Goal: Book appointment/travel/reservation

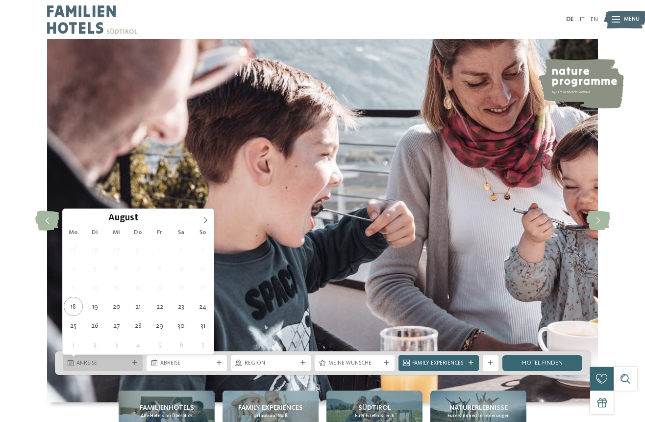
click at [96, 366] on span "Anreise" at bounding box center [103, 363] width 52 height 8
type div "21.08.2025"
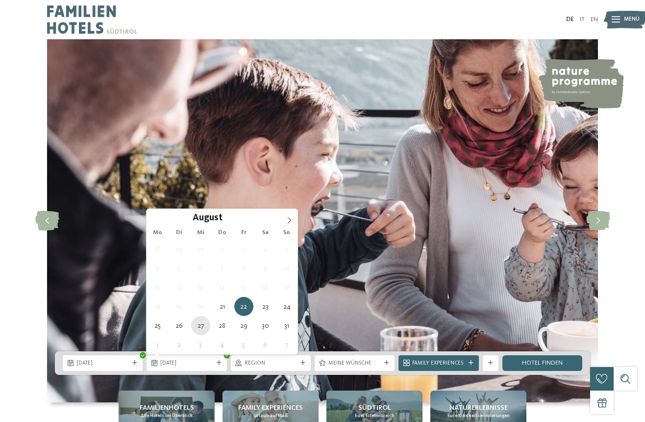
type div "27.08.2025"
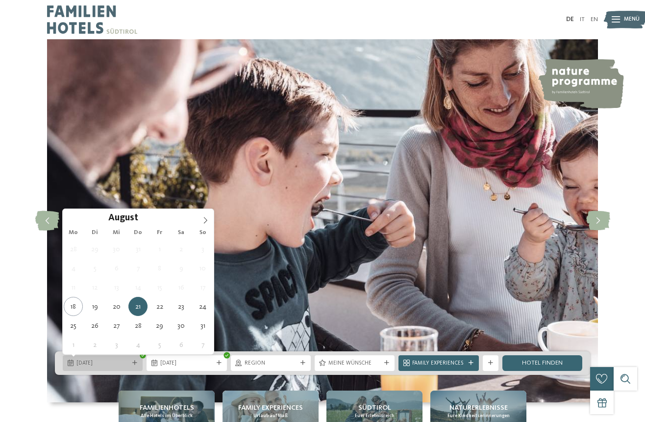
click at [108, 360] on span "21.08.2025" at bounding box center [103, 363] width 52 height 8
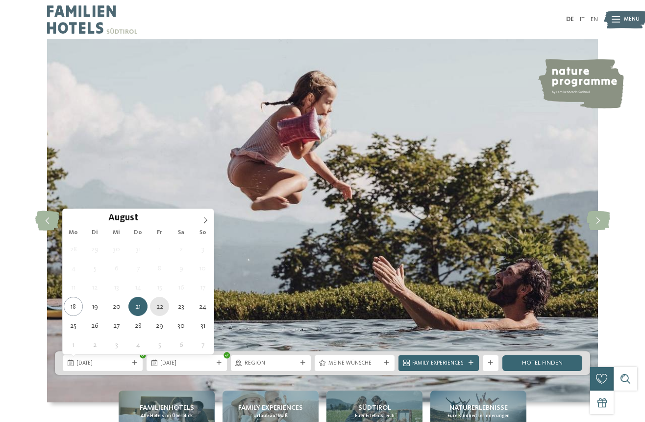
type div "[DATE]"
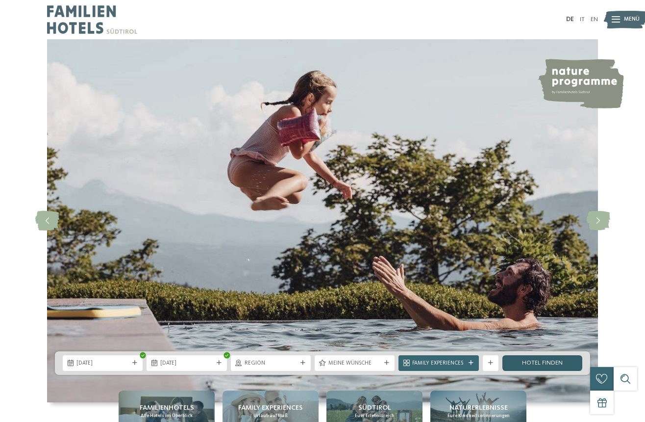
click at [532, 362] on link "Hotel finden" at bounding box center [543, 363] width 80 height 16
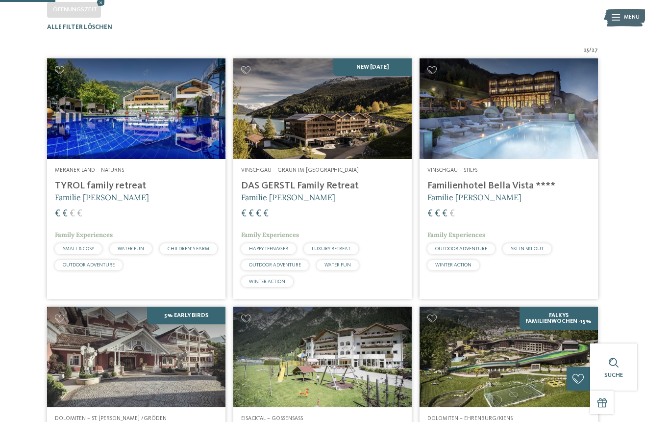
scroll to position [205, 0]
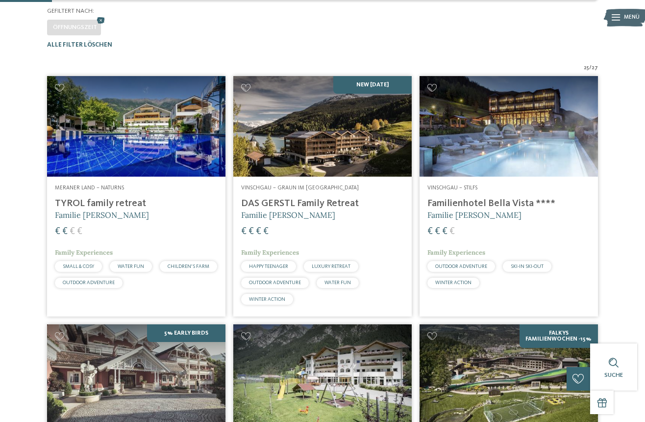
click at [134, 158] on img at bounding box center [136, 126] width 179 height 101
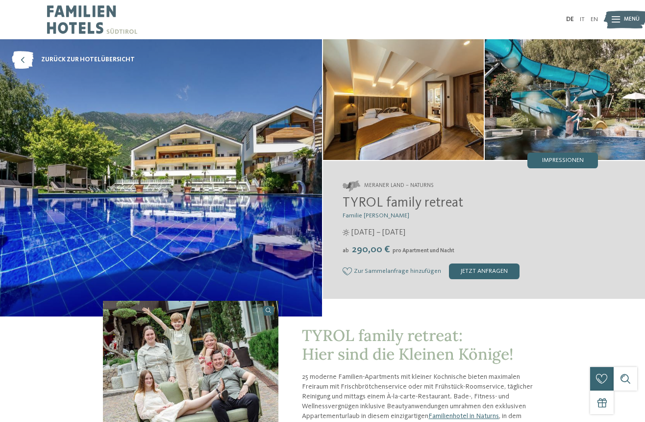
click at [617, 15] on div at bounding box center [616, 20] width 8 height 20
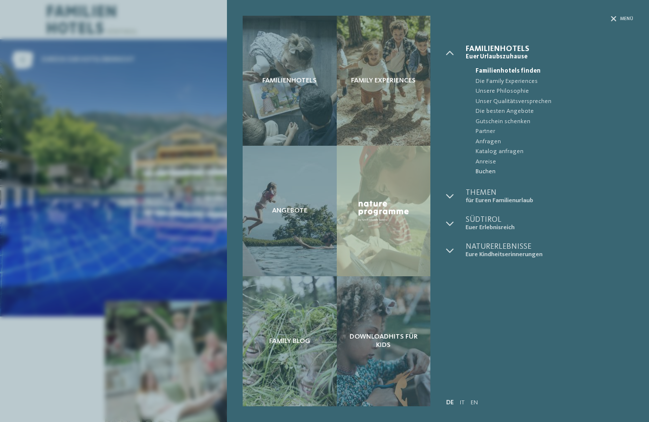
click at [491, 167] on span "Buchen" at bounding box center [555, 172] width 158 height 10
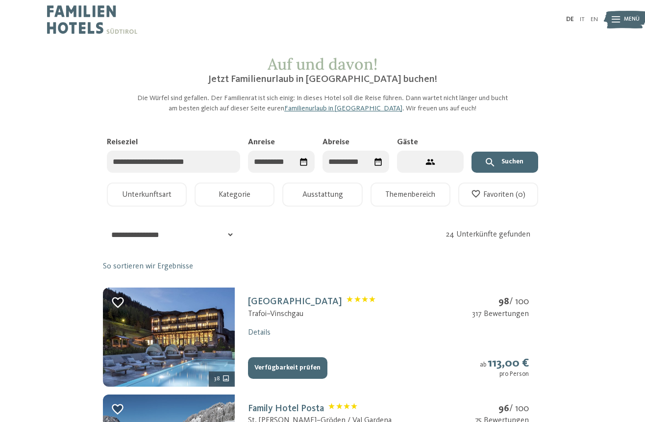
click at [263, 158] on input "Anreise" at bounding box center [281, 162] width 67 height 22
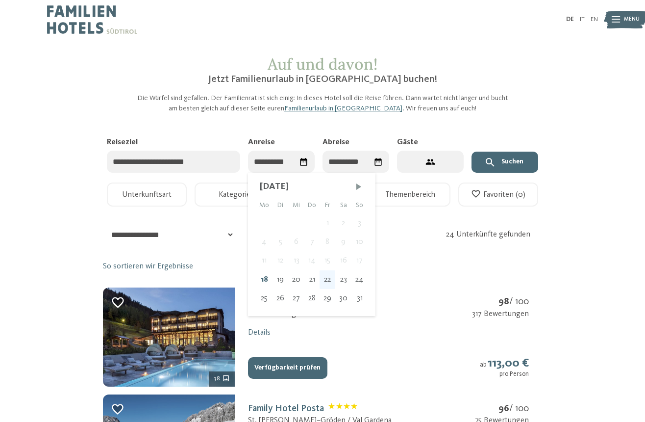
click at [328, 279] on div "22" at bounding box center [328, 279] width 16 height 19
type input "**********"
click at [341, 166] on input "**********" at bounding box center [356, 162] width 67 height 22
click at [308, 297] on div "27" at bounding box center [310, 298] width 16 height 19
type input "**********"
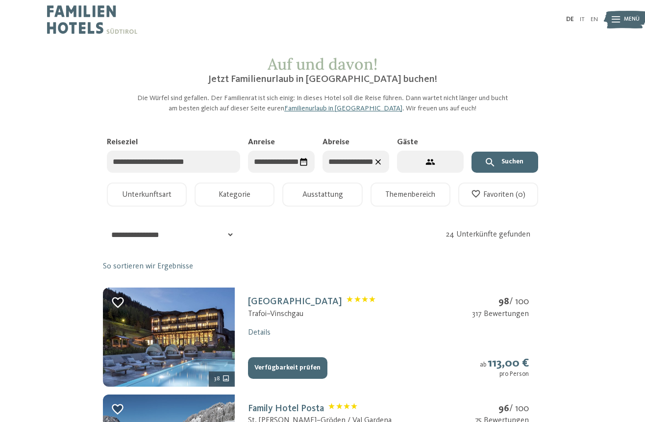
click at [452, 160] on button "2 Gäste – 1 Zimmer" at bounding box center [430, 162] width 67 height 22
select select "*"
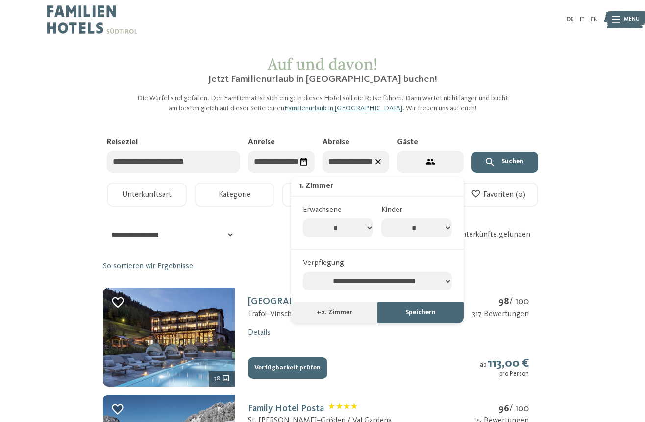
select select "*"
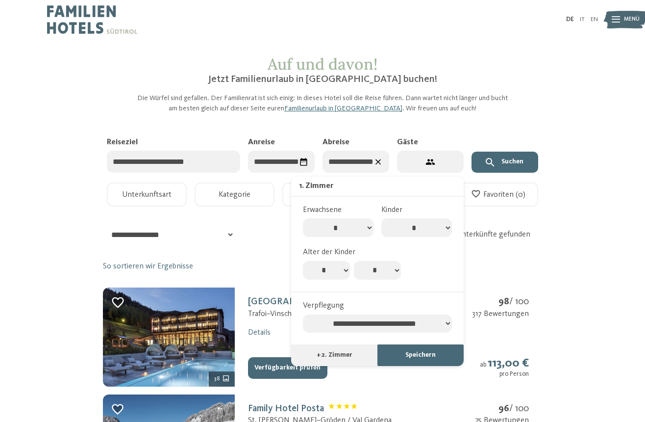
select select "*"
click at [361, 263] on div "Erwachsene * * * * * * * * * ** ** ** ** ** ** Kinder * * * * * * * * Alter der…" at bounding box center [377, 244] width 173 height 95
select select "**"
select select "**********"
click at [406, 344] on button "Speichern" at bounding box center [421, 355] width 86 height 22
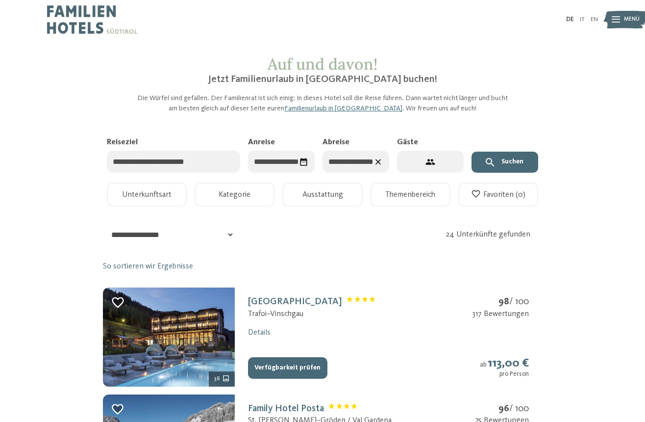
click at [515, 161] on button "Suchen" at bounding box center [505, 163] width 67 height 22
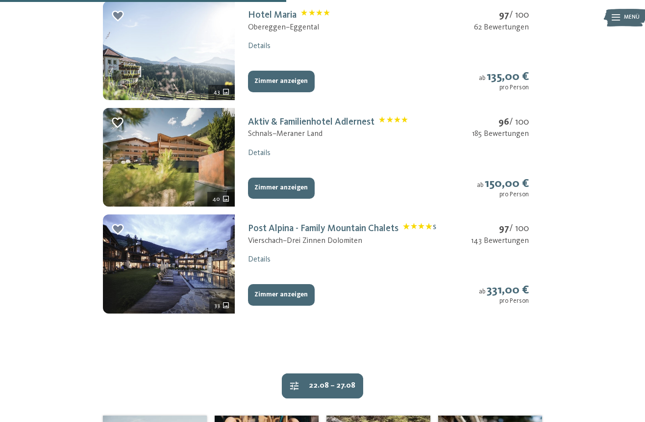
scroll to position [282, 0]
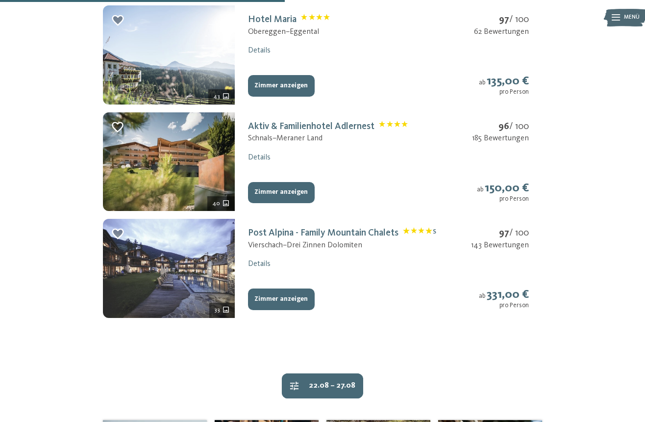
click at [188, 257] on img at bounding box center [169, 268] width 132 height 99
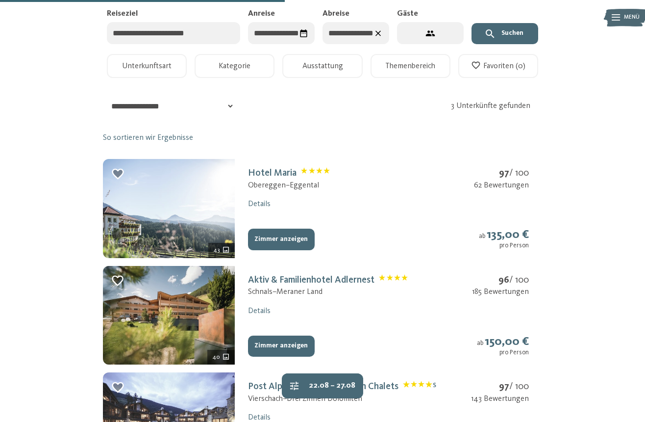
select select "*"
select select "**"
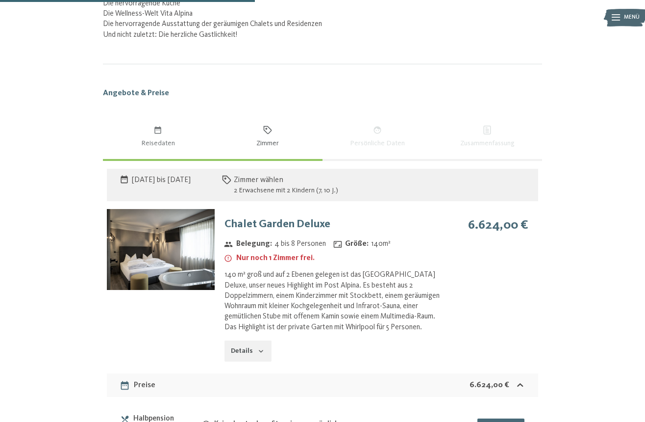
scroll to position [744, 0]
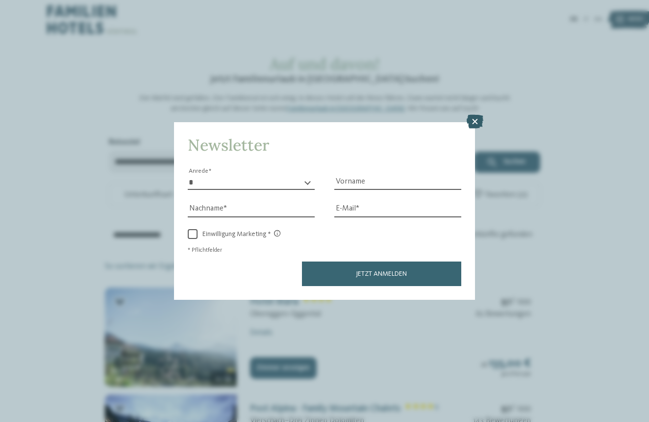
click at [472, 115] on icon at bounding box center [475, 122] width 17 height 14
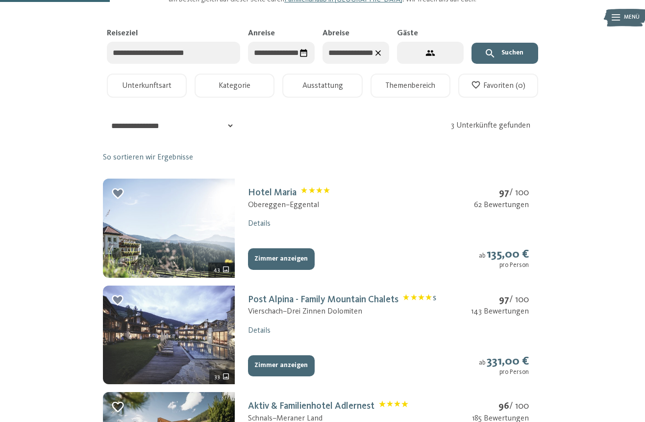
click at [170, 317] on img at bounding box center [169, 334] width 132 height 99
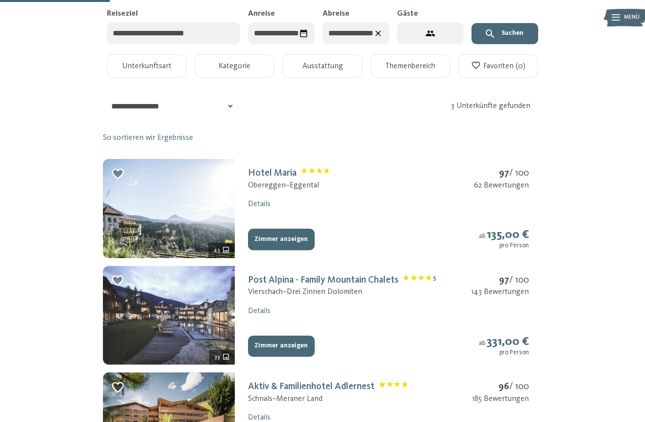
select select "*"
select select "**"
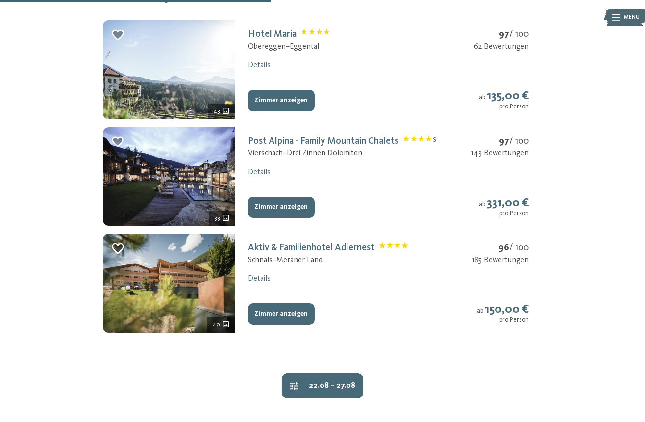
scroll to position [268, 0]
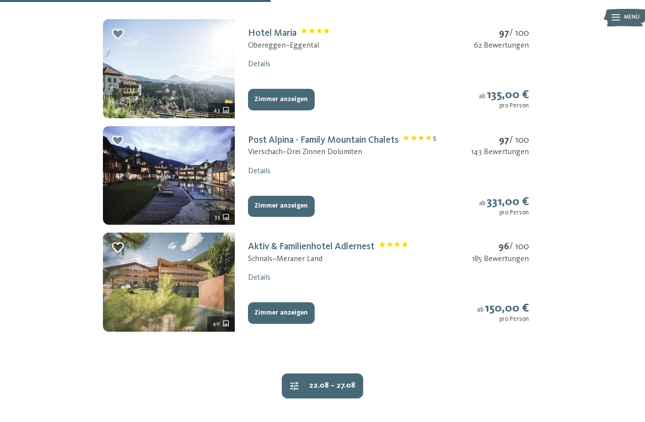
click at [190, 277] on img at bounding box center [169, 281] width 132 height 99
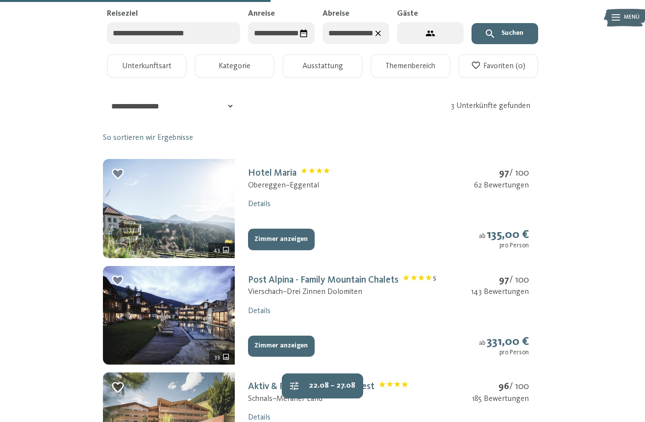
select select "*"
select select "**"
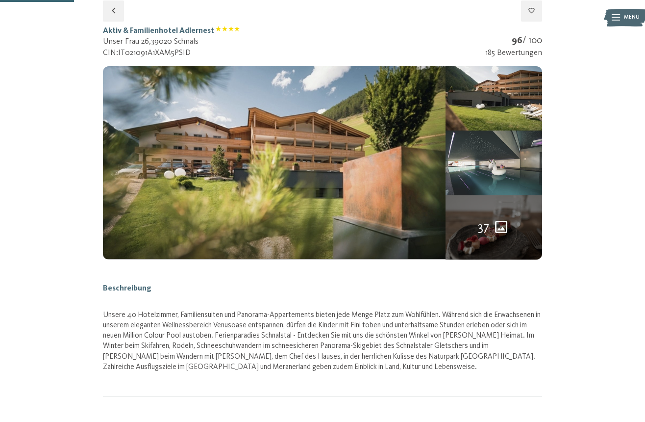
click at [480, 172] on img at bounding box center [494, 162] width 97 height 64
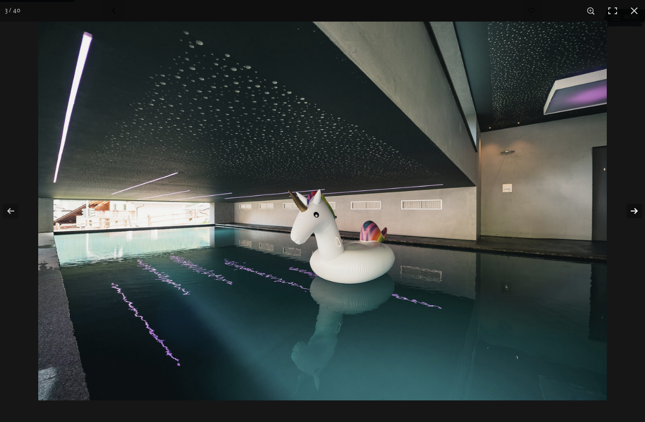
click at [634, 208] on button "button" at bounding box center [628, 210] width 34 height 49
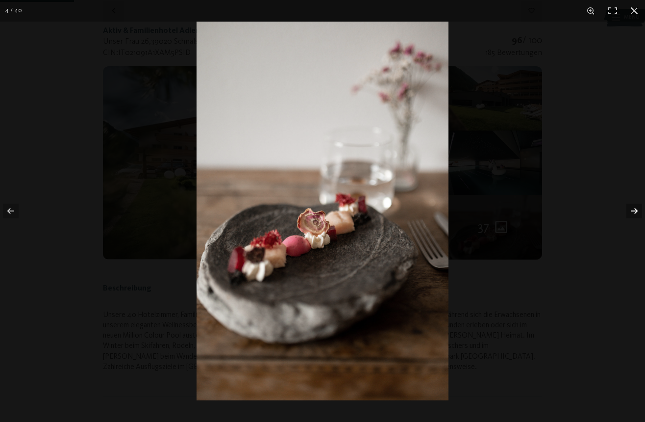
click at [634, 208] on button "button" at bounding box center [628, 210] width 34 height 49
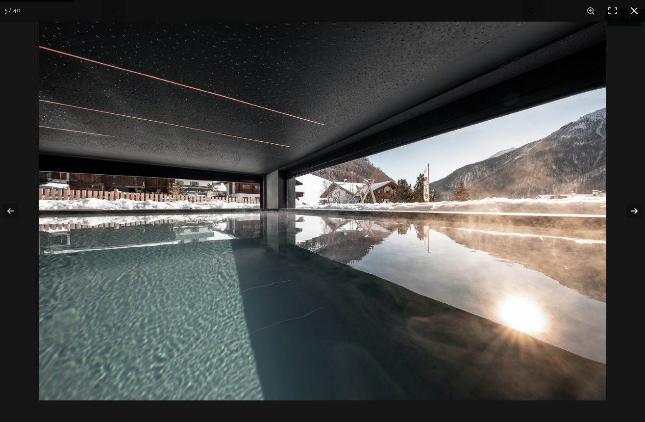
click at [634, 208] on button "button" at bounding box center [628, 210] width 34 height 49
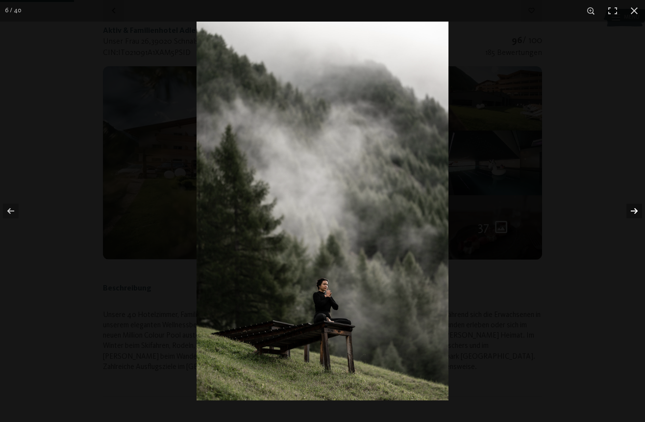
click at [634, 208] on button "button" at bounding box center [628, 210] width 34 height 49
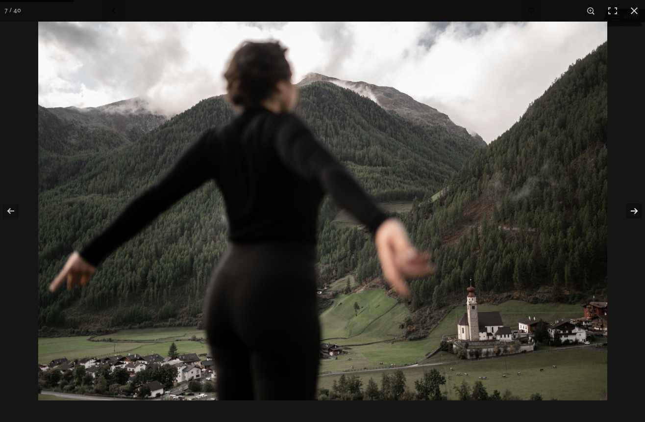
click at [634, 208] on button "button" at bounding box center [628, 210] width 34 height 49
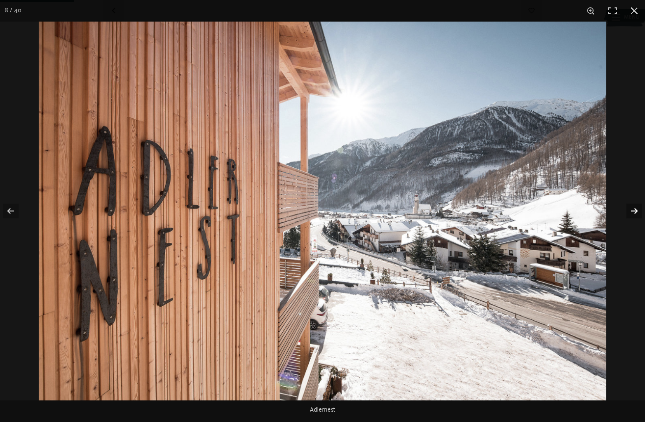
click at [634, 208] on button "button" at bounding box center [628, 210] width 34 height 49
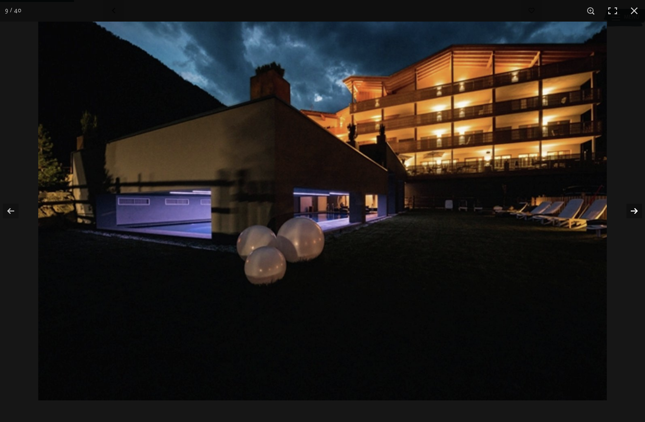
click at [634, 208] on button "button" at bounding box center [628, 210] width 34 height 49
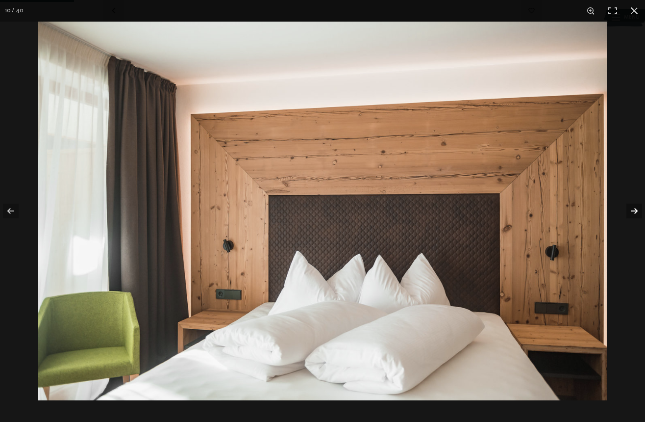
click at [634, 208] on button "button" at bounding box center [628, 210] width 34 height 49
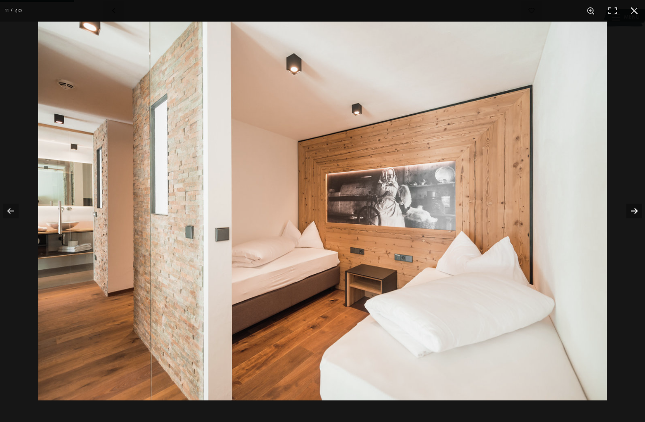
click at [634, 208] on button "button" at bounding box center [628, 210] width 34 height 49
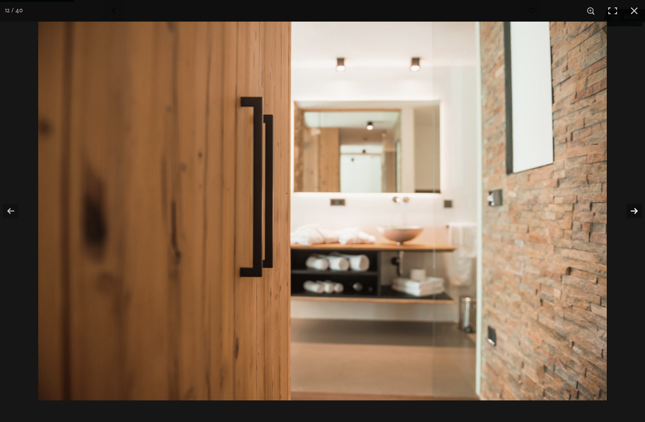
click at [634, 208] on button "button" at bounding box center [628, 210] width 34 height 49
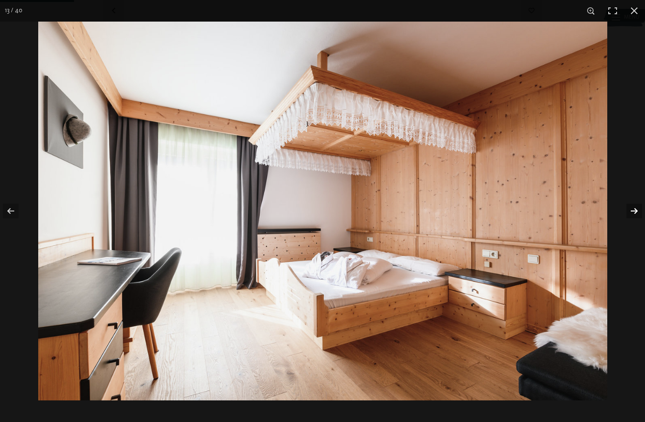
click at [634, 208] on button "button" at bounding box center [628, 210] width 34 height 49
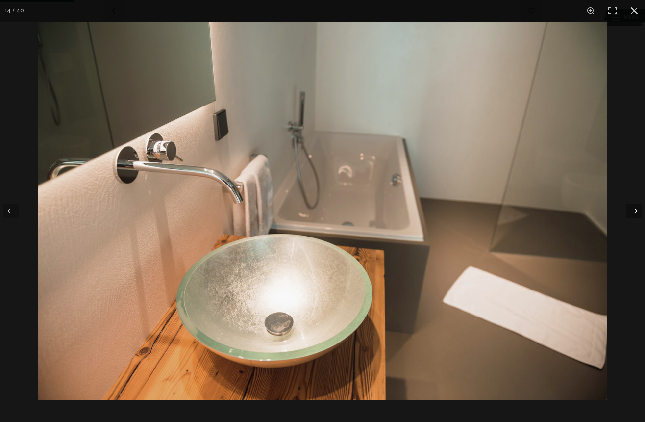
click at [634, 208] on button "button" at bounding box center [628, 210] width 34 height 49
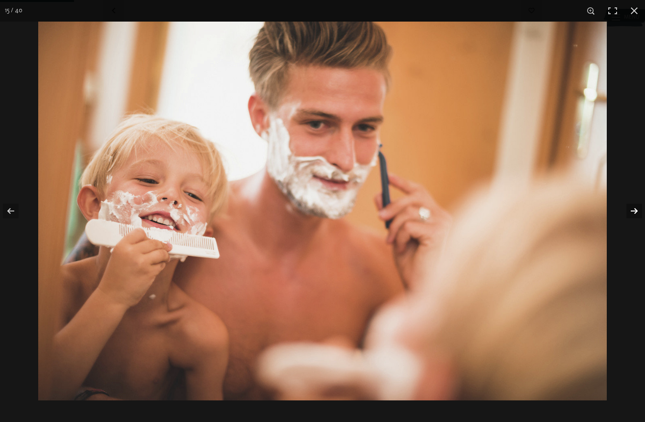
click at [634, 208] on button "button" at bounding box center [628, 210] width 34 height 49
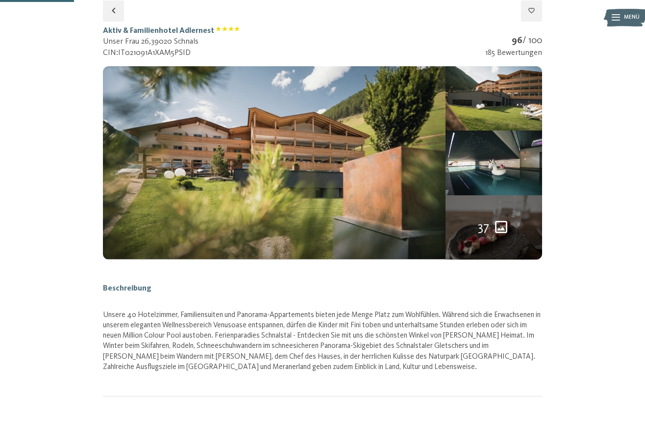
click at [0, 0] on button "button" at bounding box center [0, 0] width 0 height 0
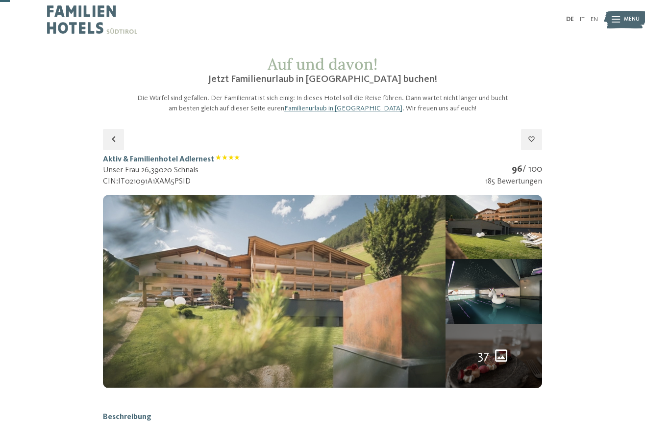
scroll to position [0, 0]
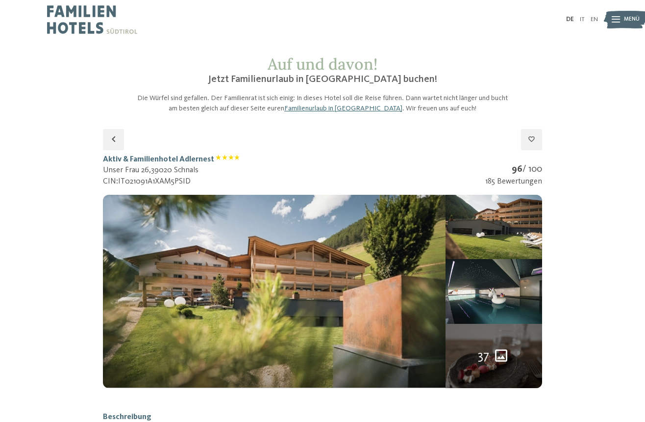
click at [199, 172] on div "Unser Frau 26 , 39020 Schnals CIN: IT021091A1XAM5PSID" at bounding box center [171, 176] width 137 height 22
drag, startPoint x: 199, startPoint y: 172, endPoint x: 188, endPoint y: 166, distance: 11.6
click at [188, 166] on div "Unser Frau 26 , 39020 Schnals CIN: IT021091A1XAM5PSID" at bounding box center [171, 176] width 137 height 22
click at [172, 169] on div "Unser Frau 26 , 39020 Schnals CIN: IT021091A1XAM5PSID" at bounding box center [171, 176] width 137 height 22
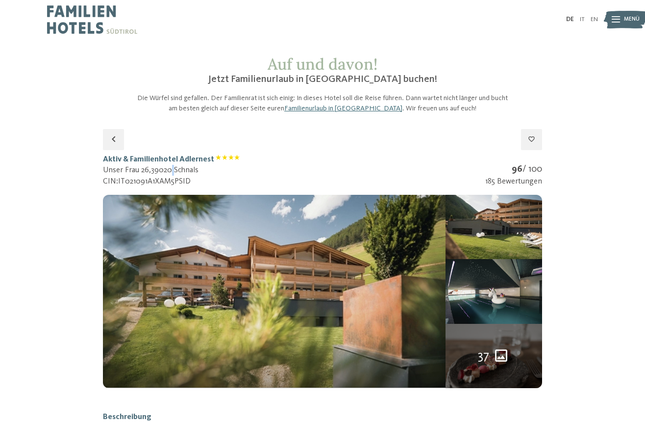
drag, startPoint x: 197, startPoint y: 169, endPoint x: 151, endPoint y: 168, distance: 46.1
click at [151, 168] on div "Unser Frau 26 , 39020 Schnals CIN: IT021091A1XAM5PSID" at bounding box center [171, 176] width 137 height 22
copy div "39020 Schnals"
click at [492, 348] on div "37" at bounding box center [493, 356] width 31 height 18
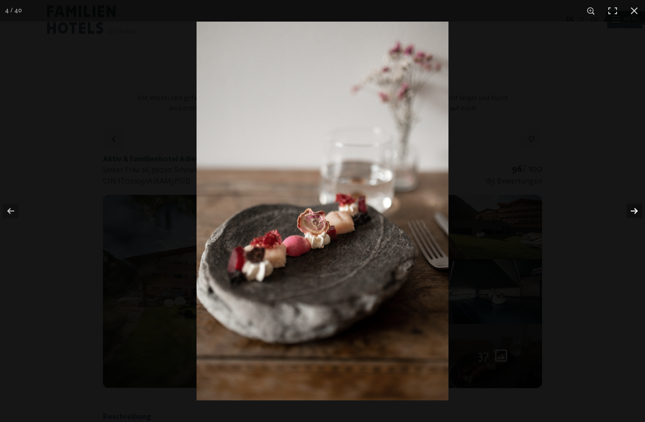
click at [633, 208] on button "button" at bounding box center [628, 210] width 34 height 49
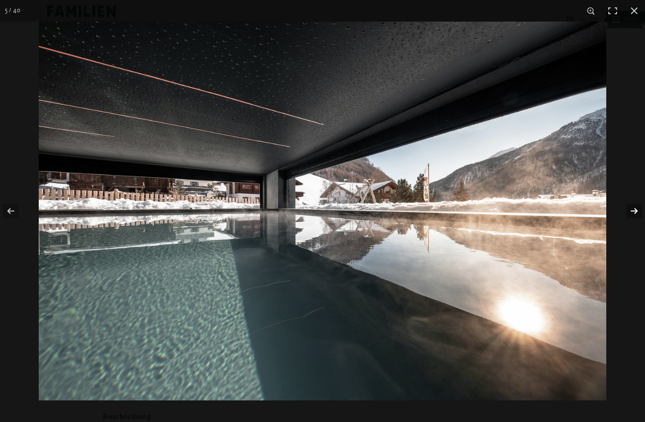
click at [633, 208] on button "button" at bounding box center [628, 210] width 34 height 49
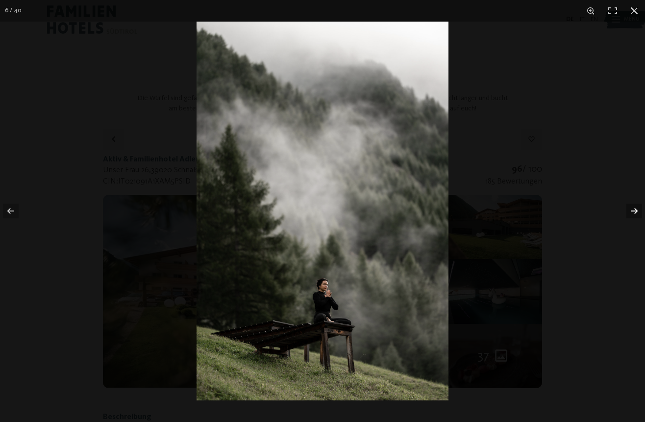
click at [633, 208] on button "button" at bounding box center [628, 210] width 34 height 49
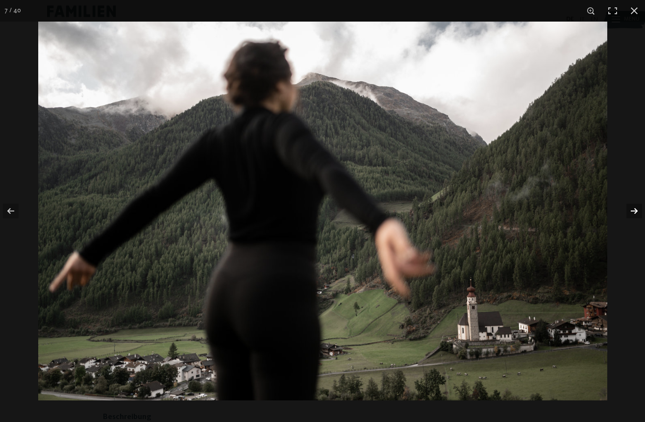
click at [633, 208] on button "button" at bounding box center [628, 210] width 34 height 49
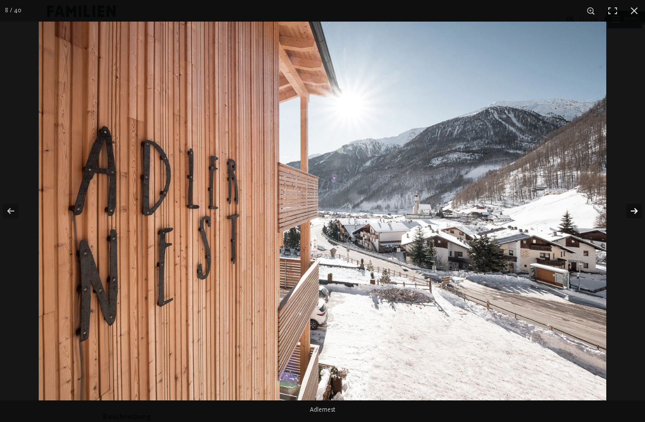
click at [633, 208] on button "button" at bounding box center [628, 210] width 34 height 49
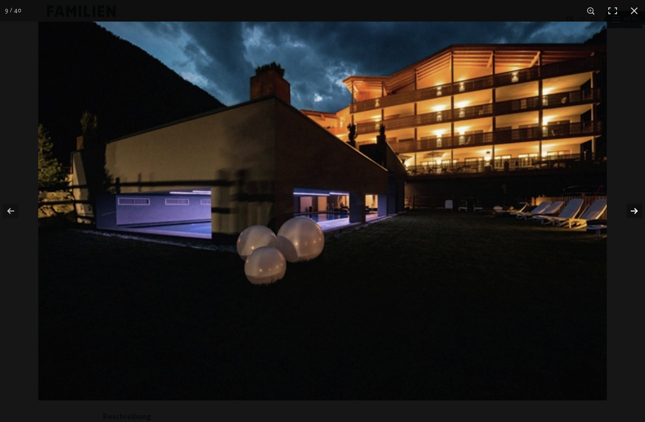
click at [633, 208] on button "button" at bounding box center [628, 210] width 34 height 49
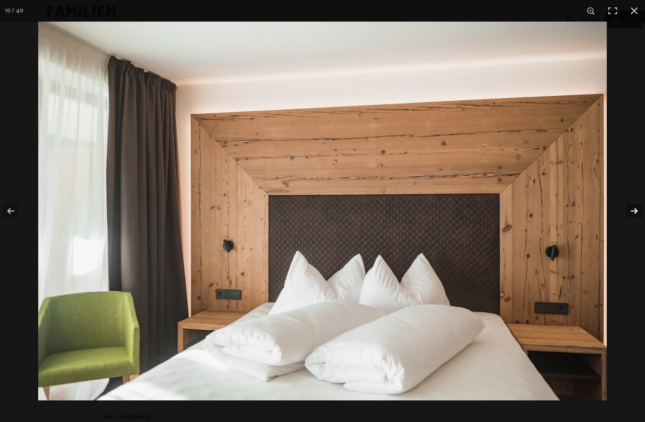
click at [633, 208] on button "button" at bounding box center [628, 210] width 34 height 49
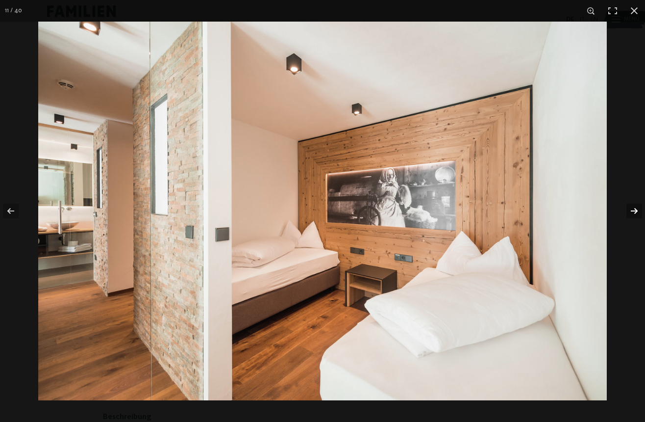
click at [633, 208] on button "button" at bounding box center [628, 210] width 34 height 49
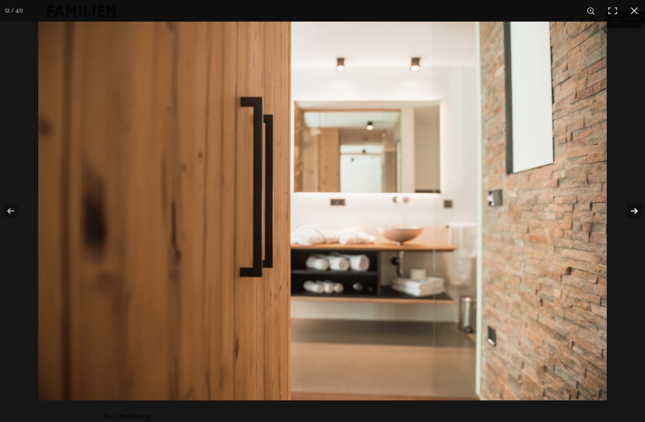
click at [633, 208] on button "button" at bounding box center [628, 210] width 34 height 49
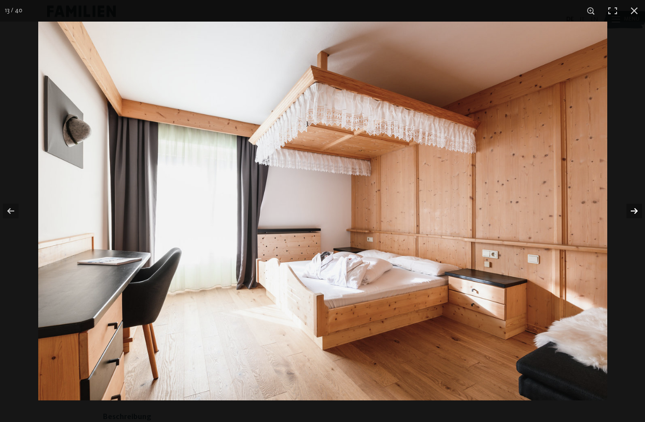
click at [633, 208] on button "button" at bounding box center [628, 210] width 34 height 49
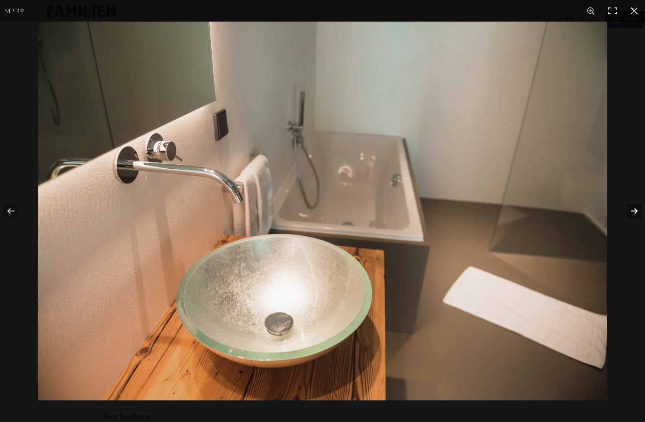
click at [633, 208] on button "button" at bounding box center [628, 210] width 34 height 49
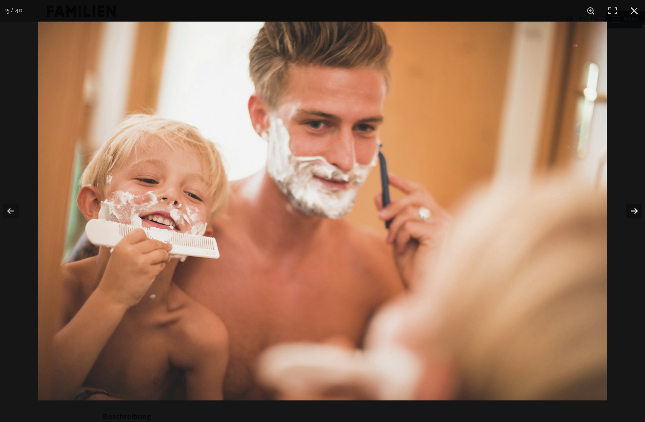
click at [633, 208] on button "button" at bounding box center [628, 210] width 34 height 49
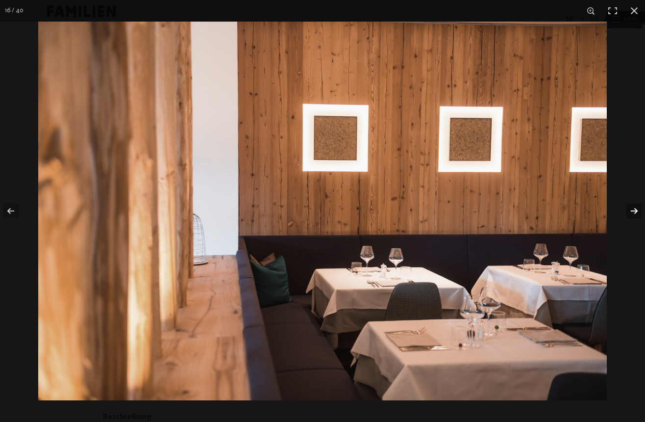
click at [633, 208] on button "button" at bounding box center [628, 210] width 34 height 49
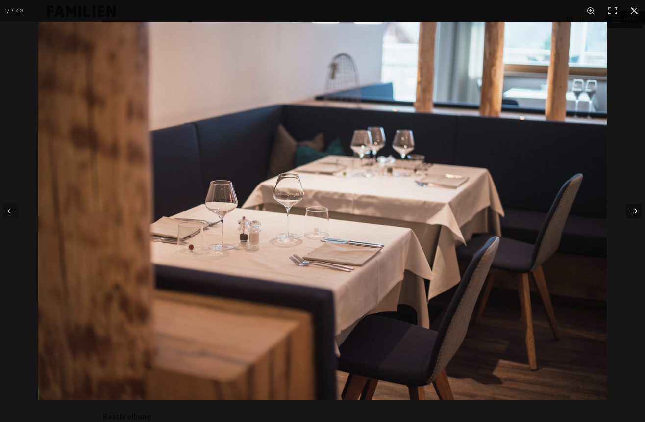
click at [633, 208] on button "button" at bounding box center [628, 210] width 34 height 49
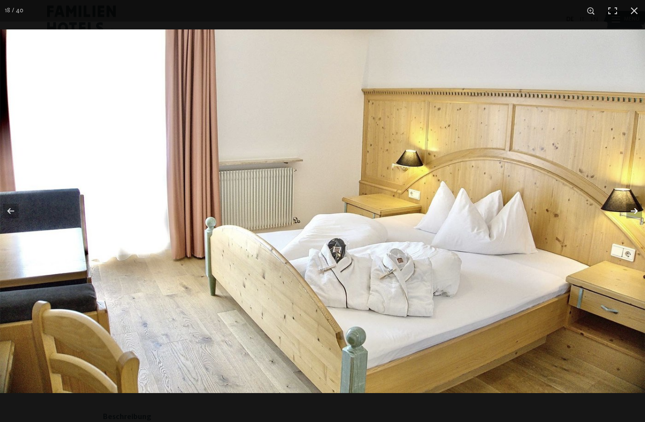
click at [633, 208] on button "button" at bounding box center [628, 210] width 34 height 49
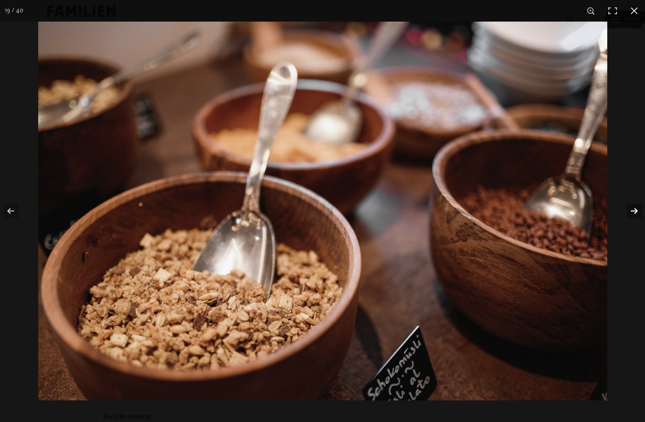
click at [633, 208] on button "button" at bounding box center [628, 210] width 34 height 49
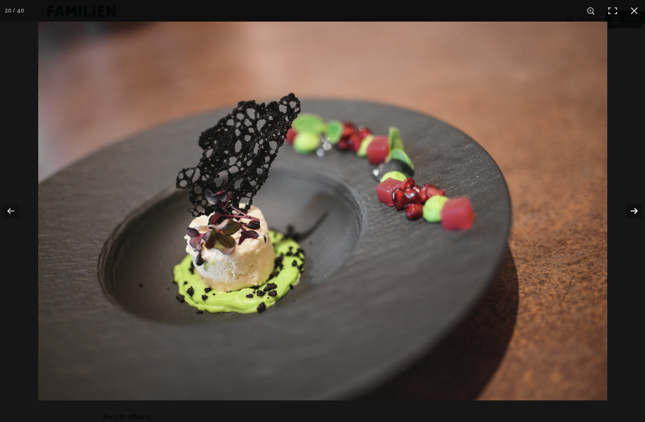
click at [633, 208] on button "button" at bounding box center [628, 210] width 34 height 49
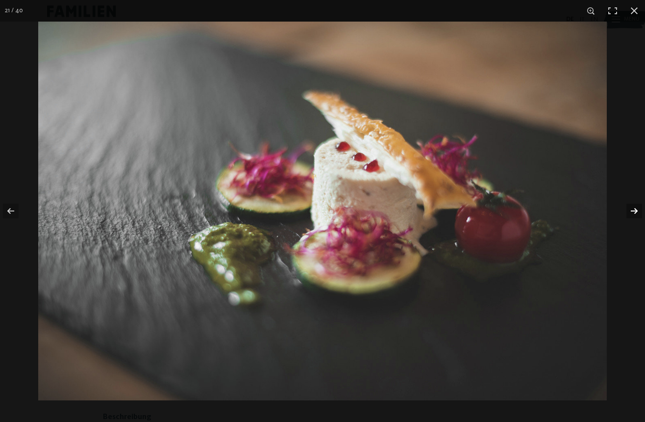
click at [633, 208] on button "button" at bounding box center [628, 210] width 34 height 49
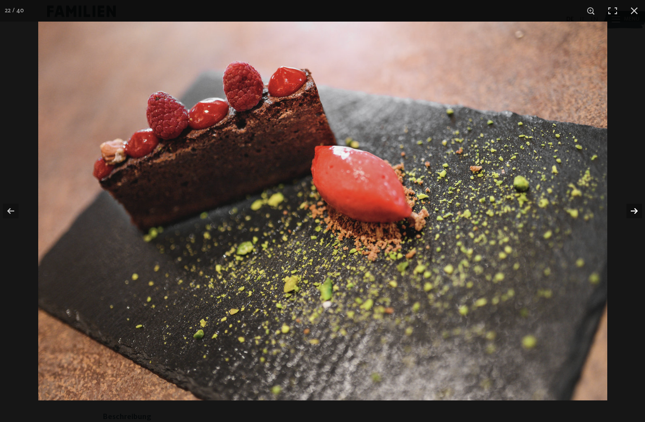
click at [633, 208] on button "button" at bounding box center [628, 210] width 34 height 49
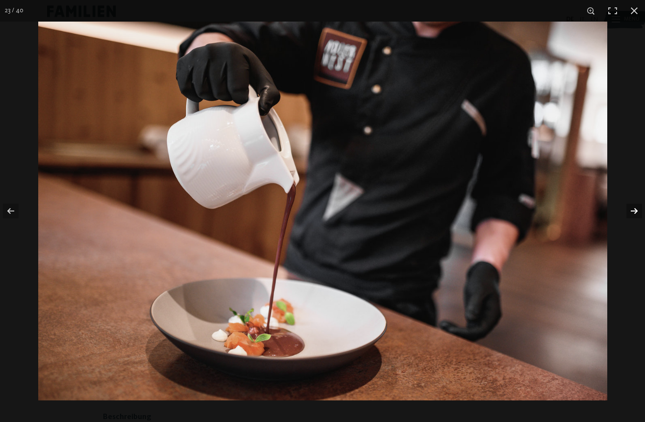
click at [633, 208] on button "button" at bounding box center [628, 210] width 34 height 49
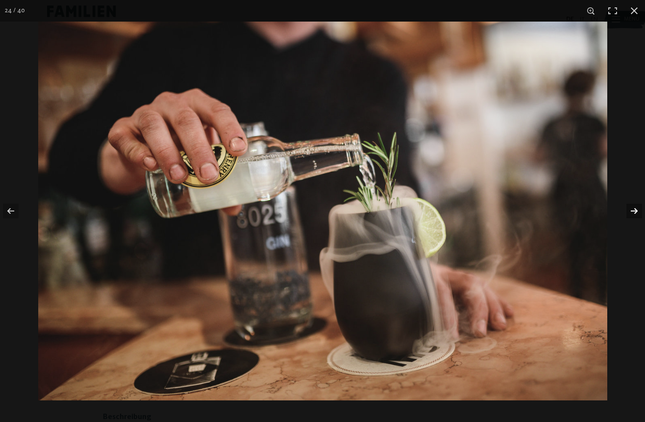
click at [633, 208] on button "button" at bounding box center [628, 210] width 34 height 49
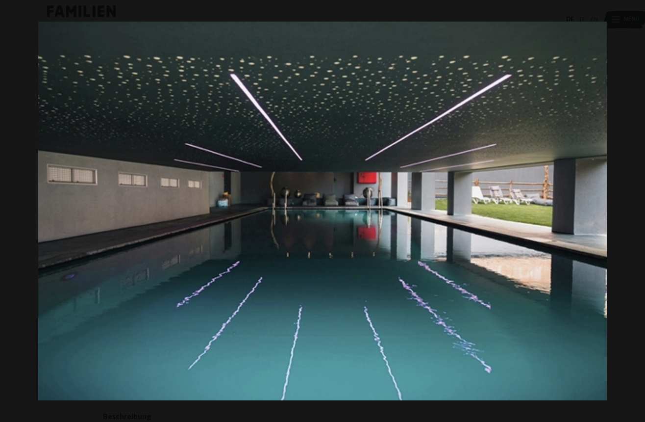
click at [633, 208] on button "button" at bounding box center [628, 210] width 34 height 49
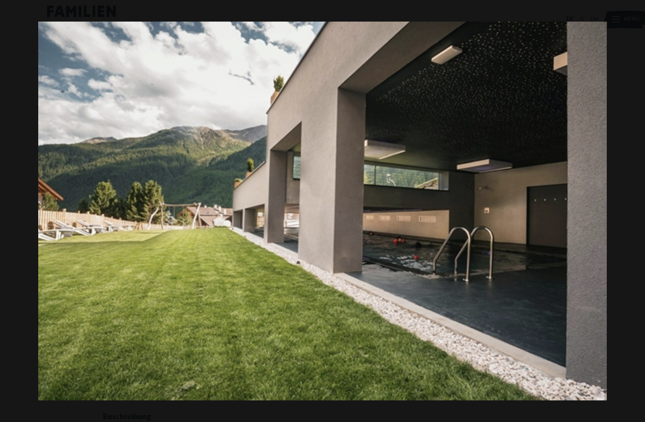
click at [633, 208] on button "button" at bounding box center [628, 210] width 34 height 49
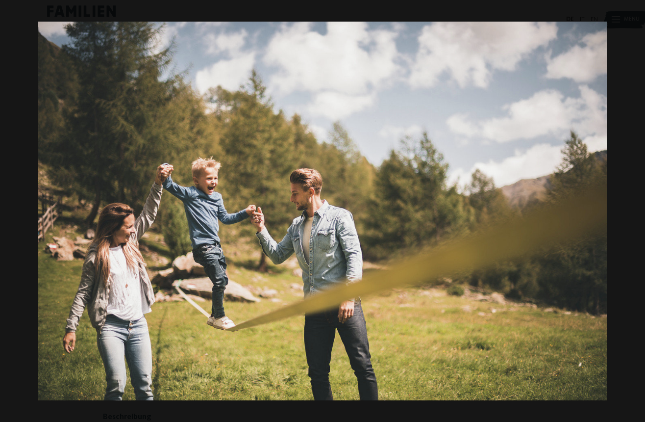
click at [633, 208] on button "button" at bounding box center [628, 210] width 34 height 49
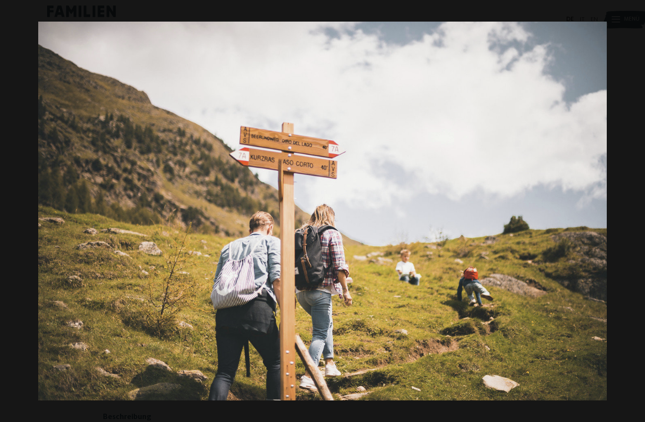
click at [633, 208] on button "button" at bounding box center [628, 210] width 34 height 49
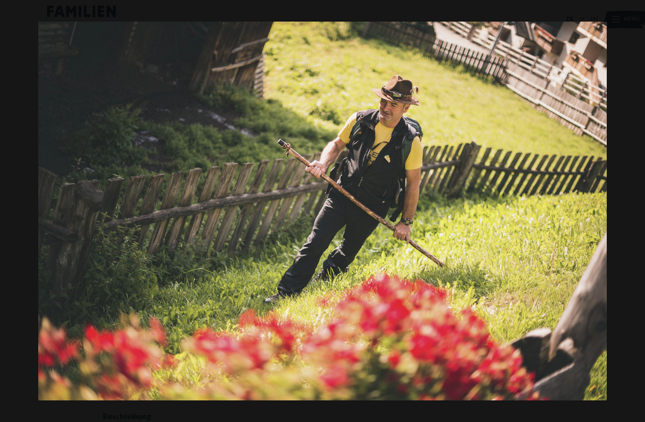
click at [633, 208] on button "button" at bounding box center [628, 210] width 34 height 49
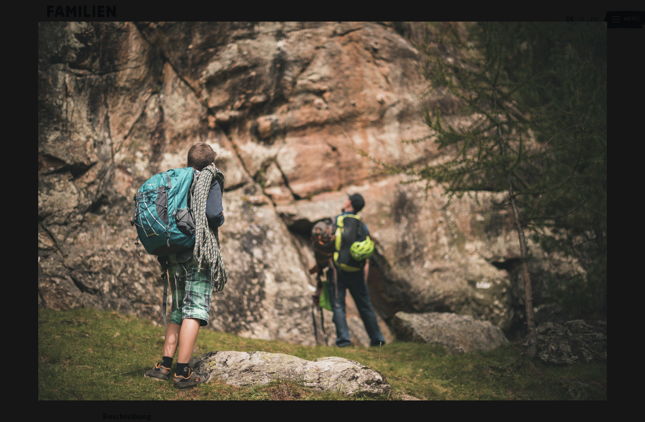
click at [633, 208] on button "button" at bounding box center [628, 210] width 34 height 49
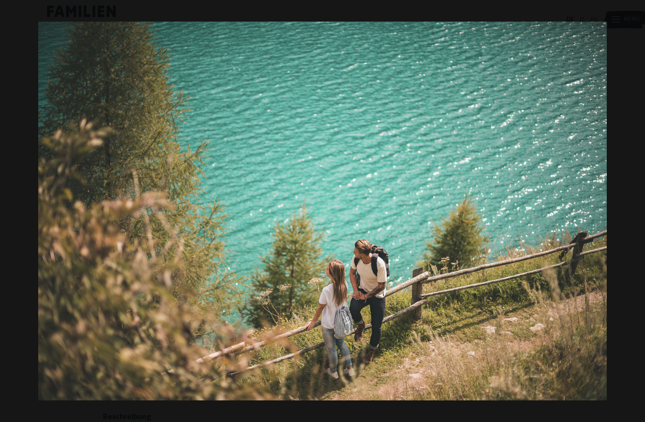
click at [633, 208] on button "button" at bounding box center [628, 210] width 34 height 49
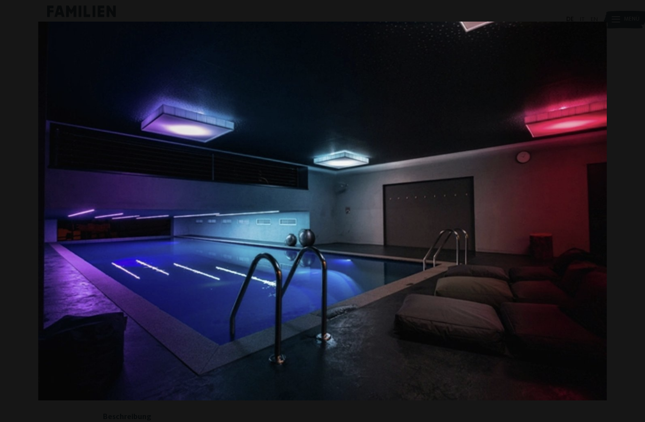
click at [633, 208] on button "button" at bounding box center [628, 210] width 34 height 49
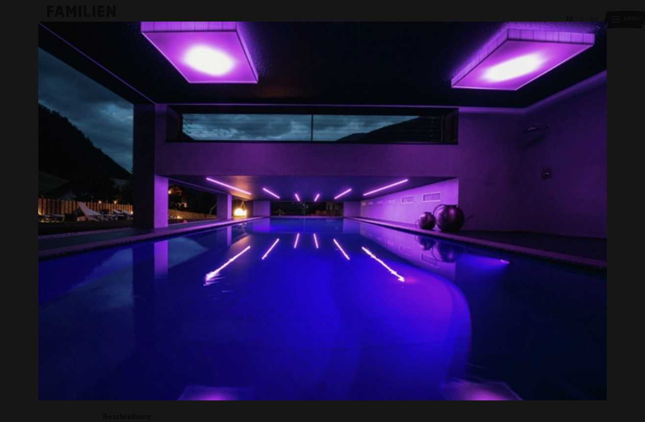
click at [633, 208] on button "button" at bounding box center [628, 210] width 34 height 49
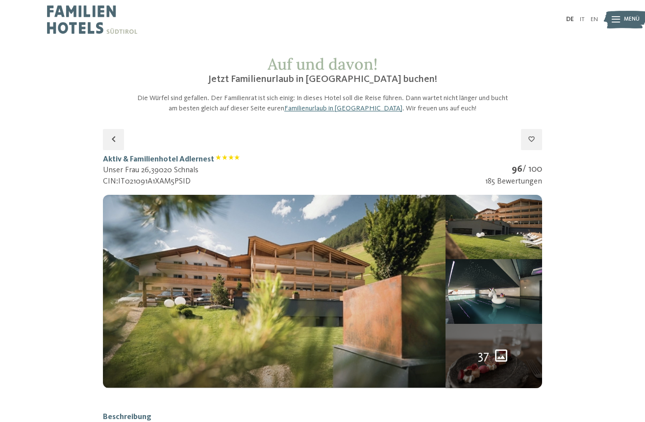
click at [0, 0] on button "button" at bounding box center [0, 0] width 0 height 0
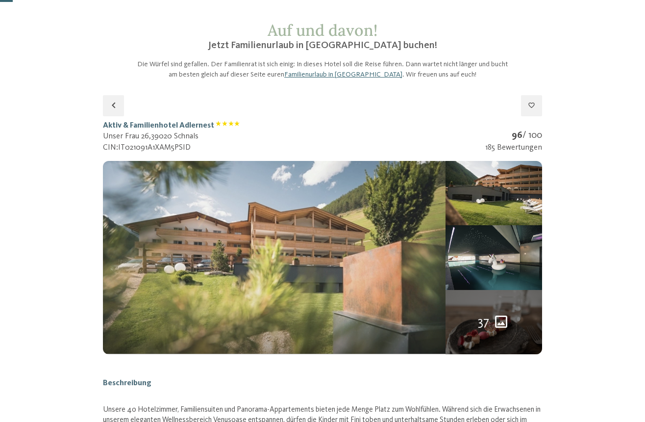
scroll to position [34, 0]
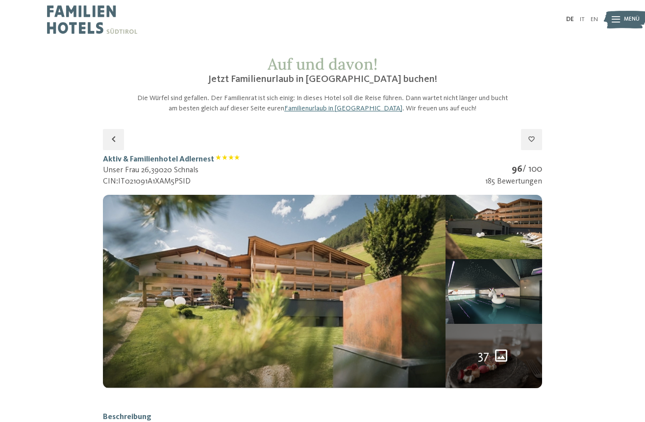
scroll to position [0, 0]
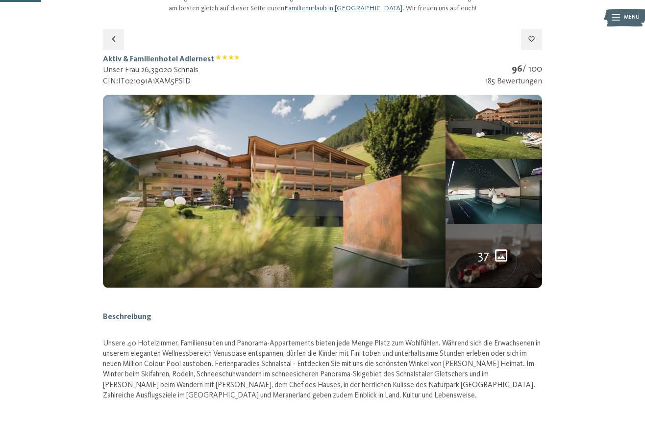
scroll to position [99, 0]
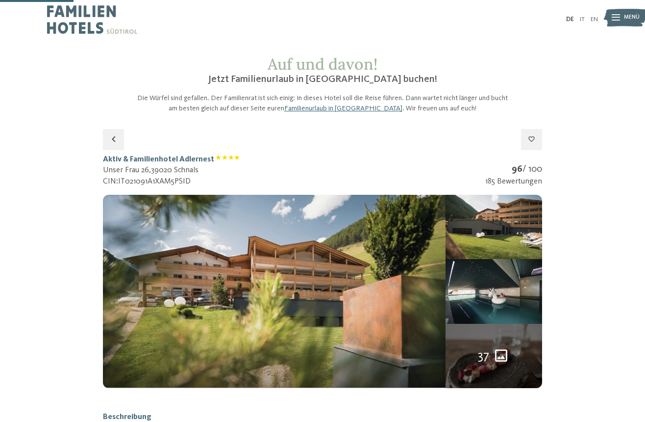
select select "*"
select select "**"
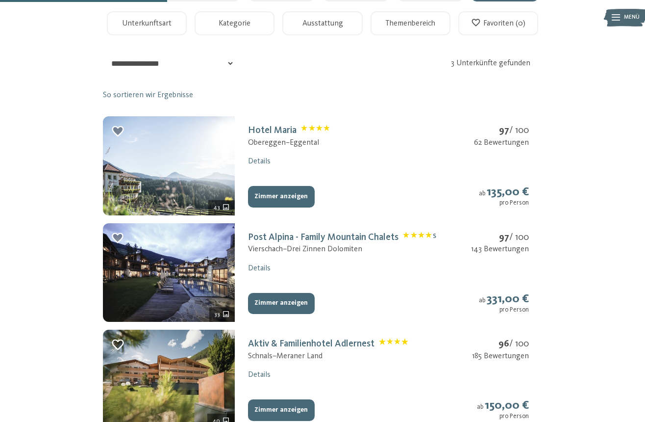
scroll to position [172, 0]
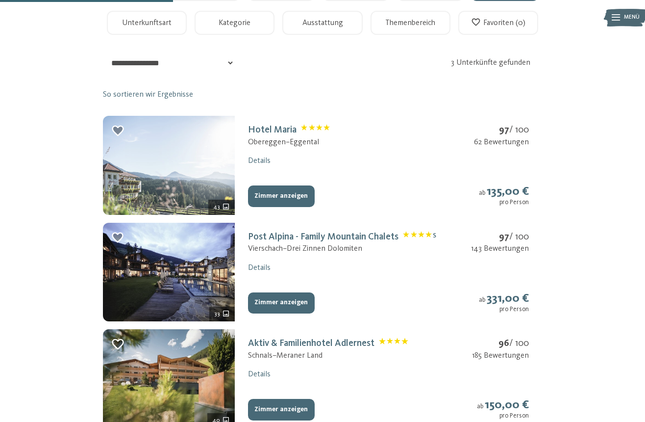
click at [179, 175] on img at bounding box center [169, 165] width 132 height 99
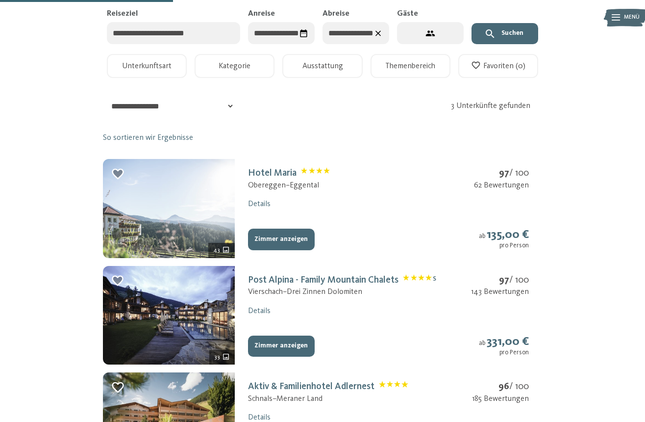
select select "*"
select select "**"
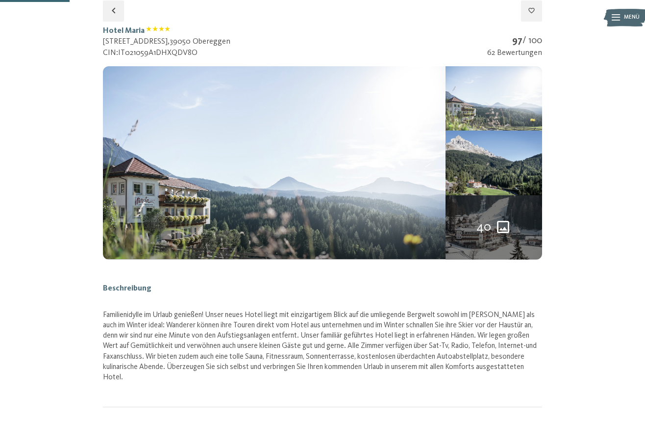
click at [486, 118] on img at bounding box center [494, 98] width 97 height 64
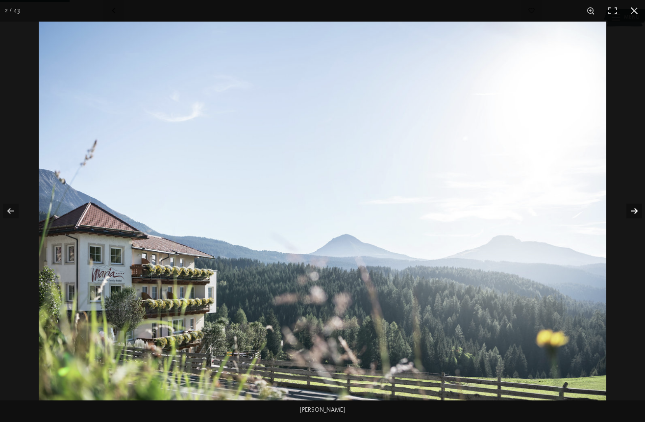
click at [633, 215] on button "button" at bounding box center [628, 210] width 34 height 49
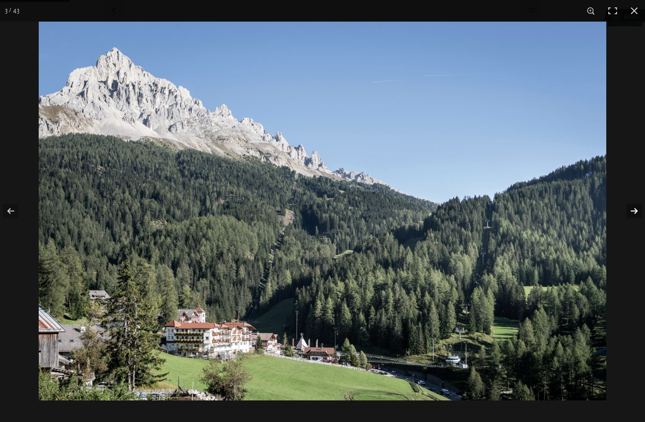
click at [633, 215] on button "button" at bounding box center [628, 210] width 34 height 49
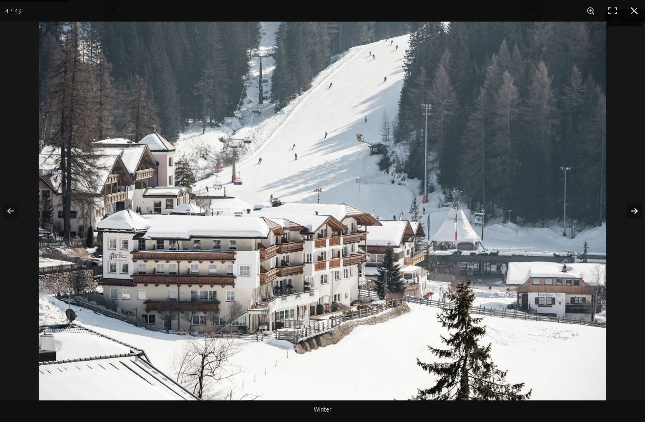
click at [633, 215] on button "button" at bounding box center [628, 210] width 34 height 49
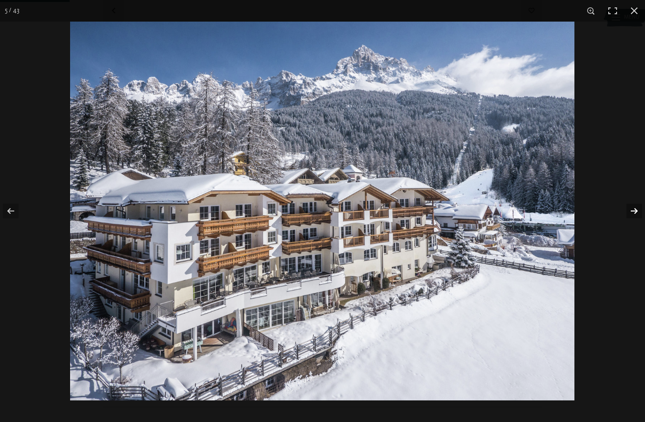
click at [633, 215] on button "button" at bounding box center [628, 210] width 34 height 49
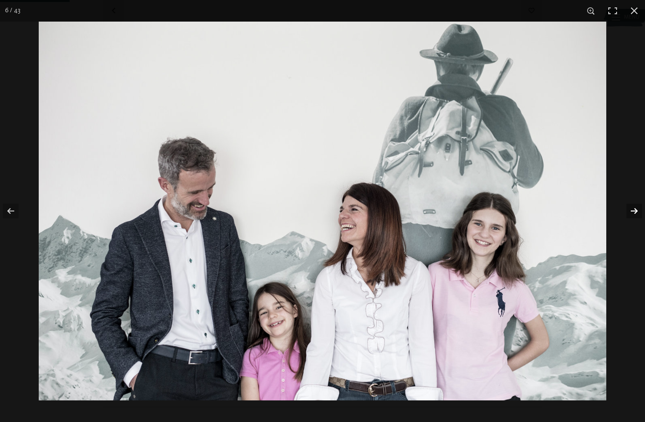
click at [633, 215] on button "button" at bounding box center [628, 210] width 34 height 49
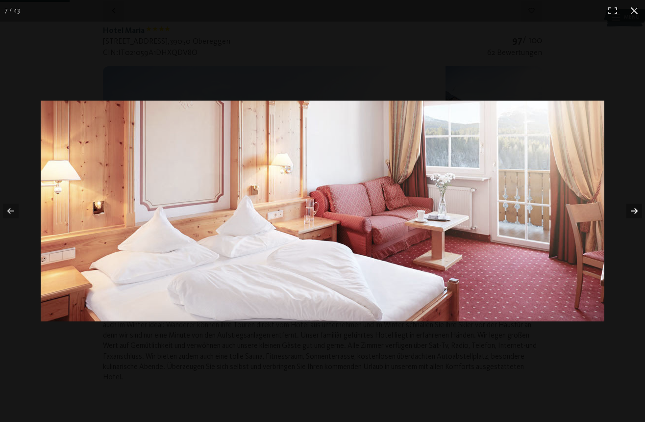
click at [633, 215] on button "button" at bounding box center [628, 210] width 34 height 49
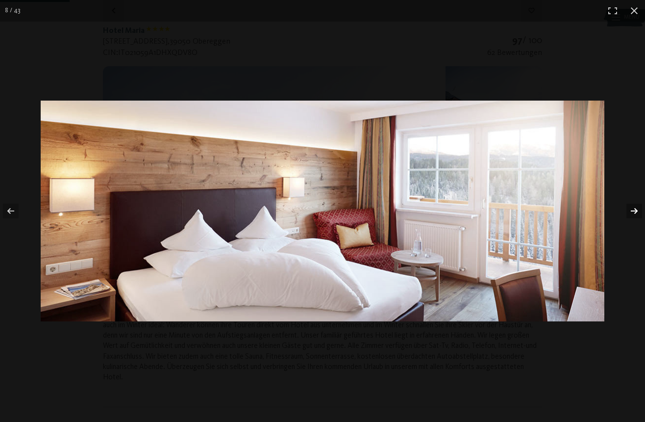
click at [633, 215] on button "button" at bounding box center [628, 210] width 34 height 49
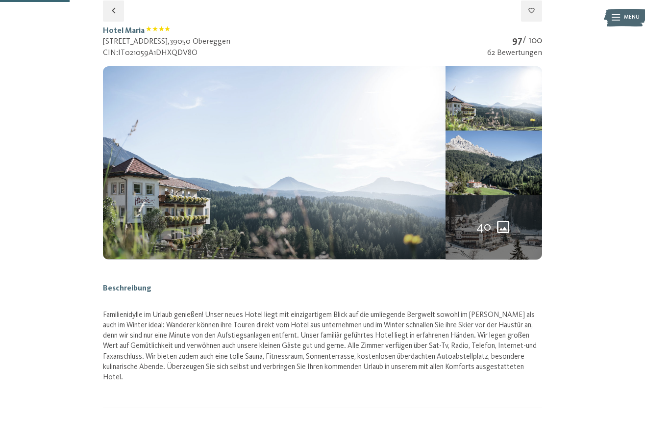
click at [0, 0] on button "button" at bounding box center [0, 0] width 0 height 0
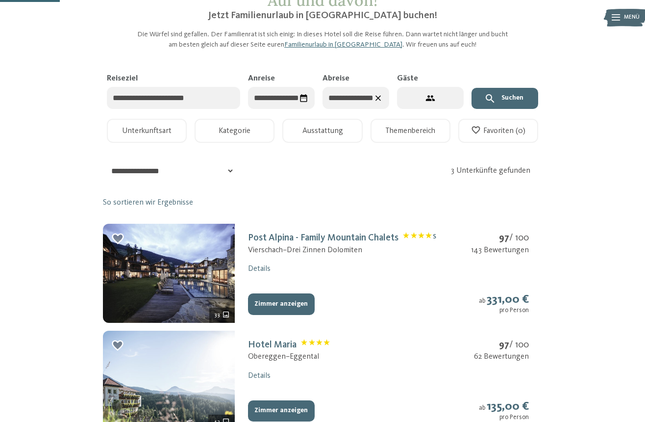
scroll to position [59, 0]
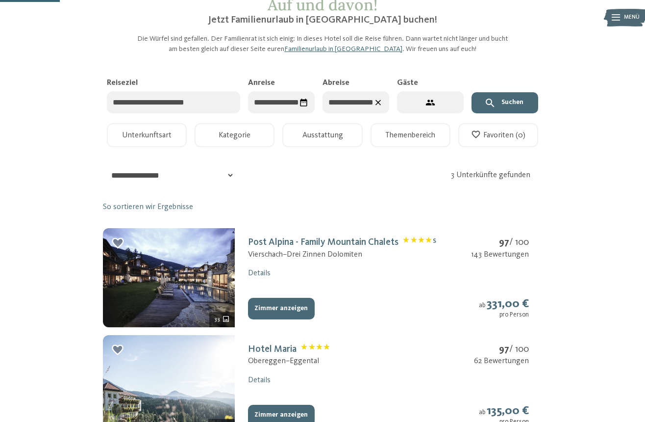
click at [305, 101] on icon "Datum auswählen" at bounding box center [303, 102] width 9 height 9
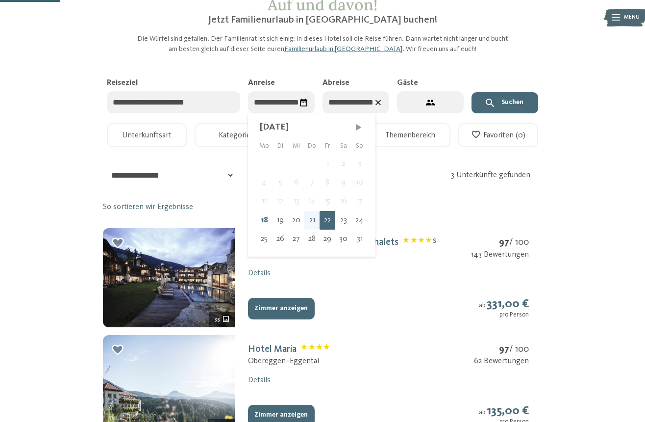
click at [312, 217] on div "21" at bounding box center [312, 220] width 15 height 19
type input "**********"
click at [354, 101] on input "**********" at bounding box center [356, 102] width 67 height 22
click at [297, 232] on div "26" at bounding box center [294, 239] width 16 height 19
type input "**********"
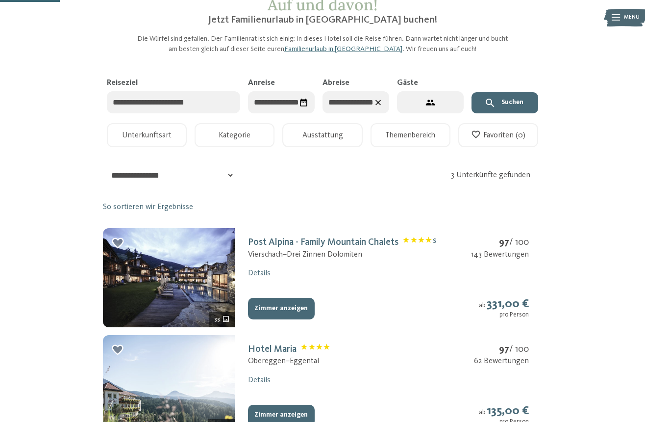
click at [488, 103] on icon "submit" at bounding box center [491, 103] width 12 height 12
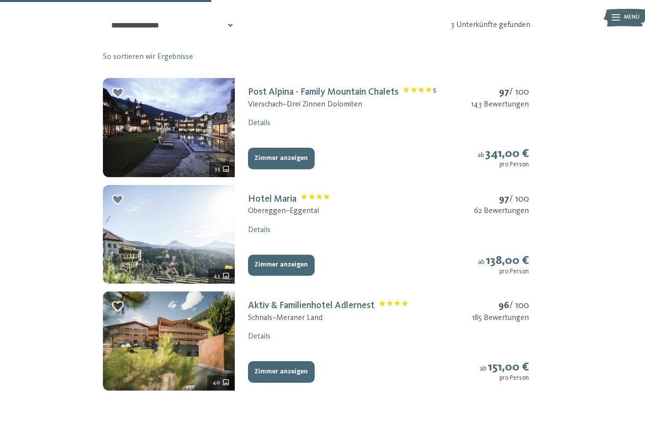
scroll to position [208, 0]
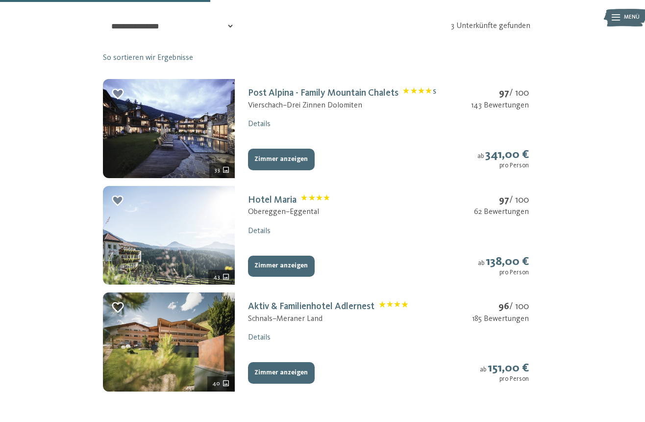
type input "**********"
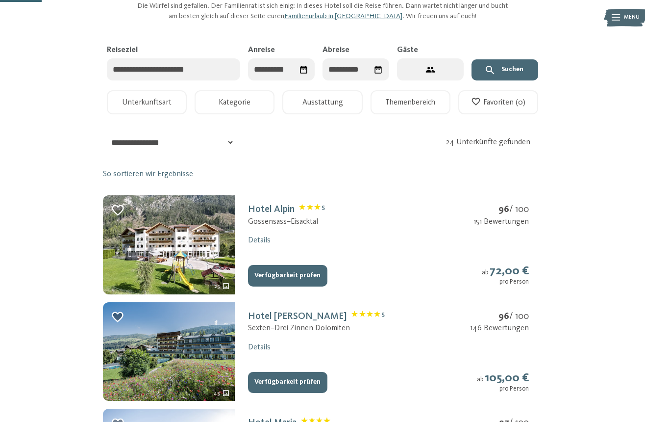
scroll to position [92, 0]
click at [307, 70] on icon "Datum auswählen" at bounding box center [304, 70] width 7 height 8
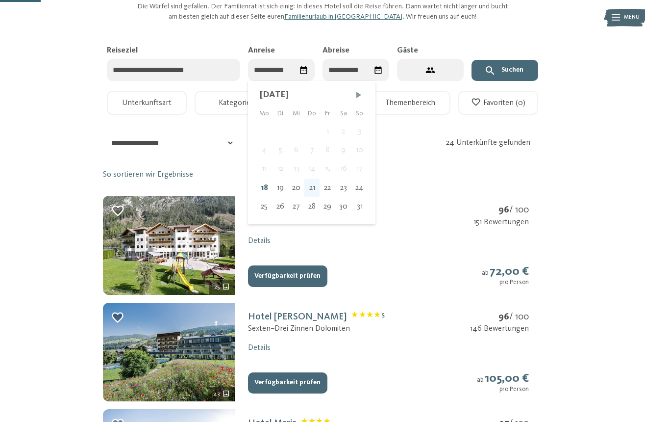
click at [308, 188] on div "21" at bounding box center [312, 188] width 15 height 19
type input "**********"
click at [302, 202] on div "26" at bounding box center [294, 206] width 16 height 19
type input "**********"
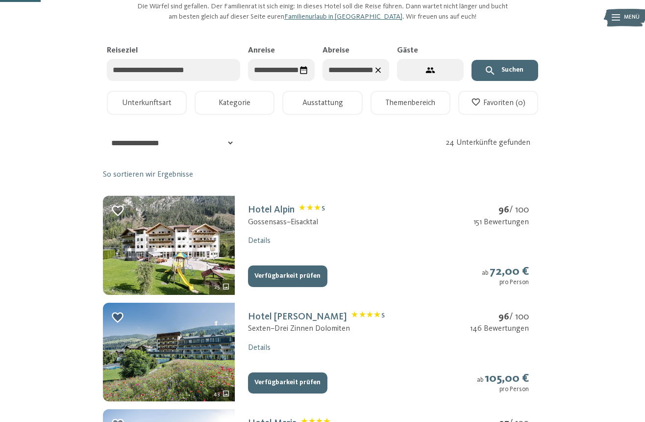
click at [493, 71] on icon "submit" at bounding box center [491, 71] width 12 height 12
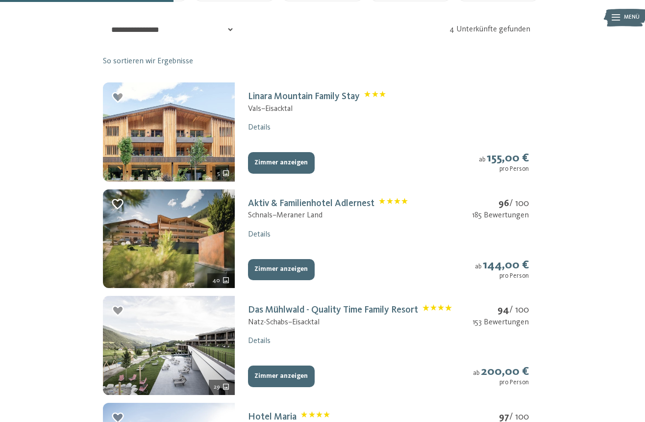
scroll to position [201, 0]
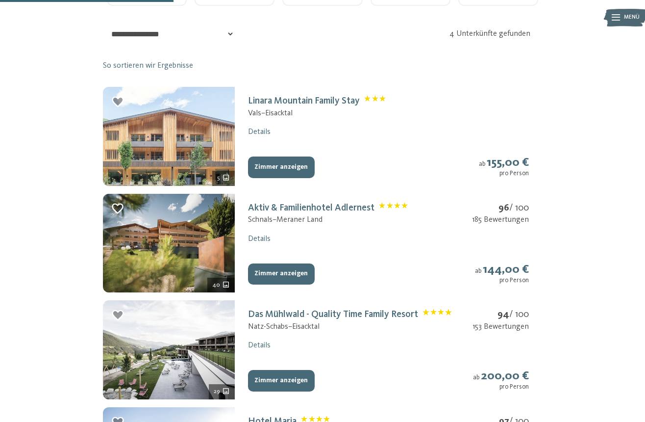
click at [202, 135] on img at bounding box center [169, 136] width 132 height 99
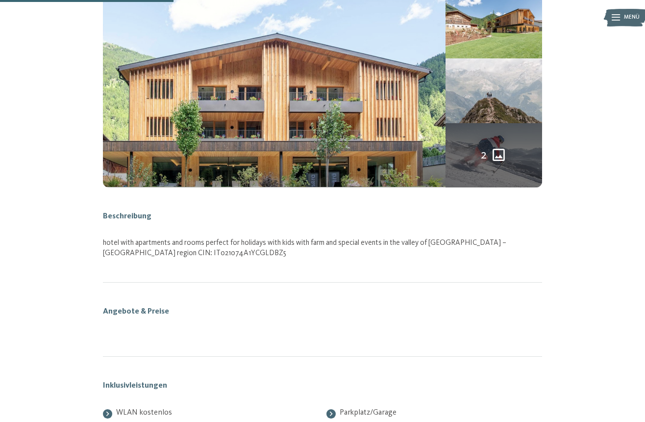
scroll to position [128, 0]
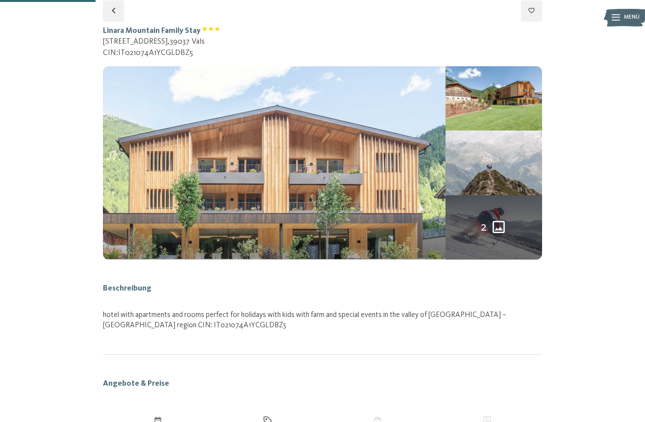
click at [357, 196] on img at bounding box center [274, 162] width 343 height 193
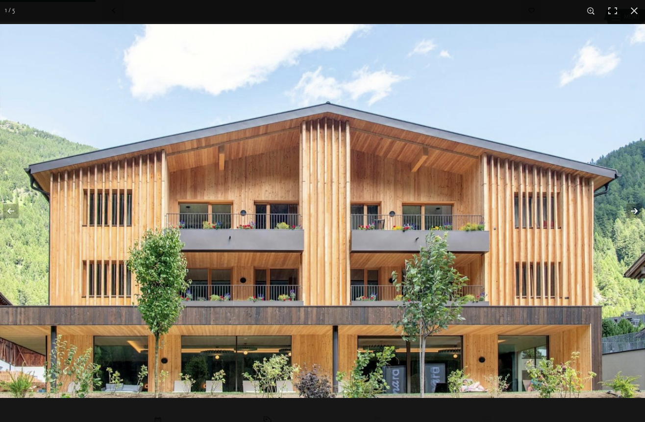
click at [634, 213] on button "button" at bounding box center [628, 210] width 34 height 49
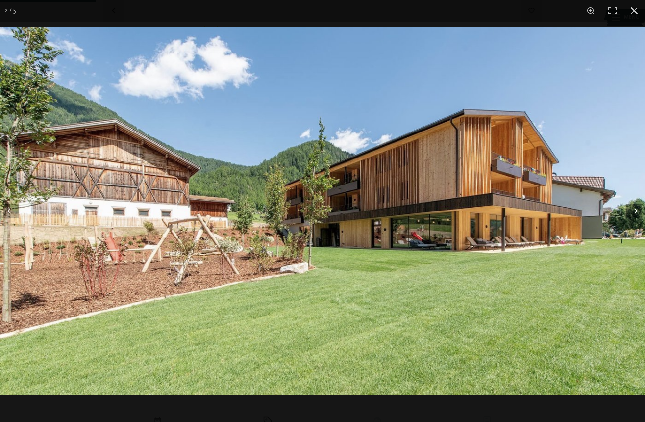
click at [634, 213] on button "button" at bounding box center [628, 210] width 34 height 49
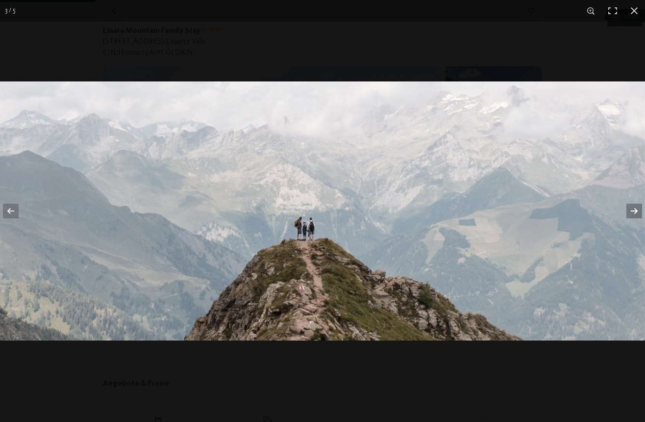
click at [634, 213] on button "button" at bounding box center [628, 210] width 34 height 49
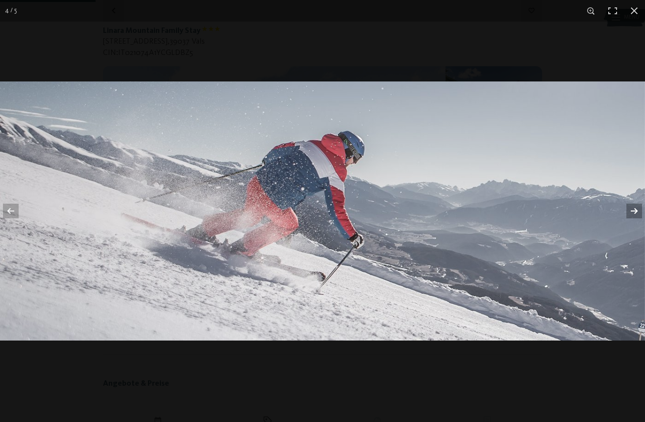
click at [634, 213] on button "button" at bounding box center [628, 210] width 34 height 49
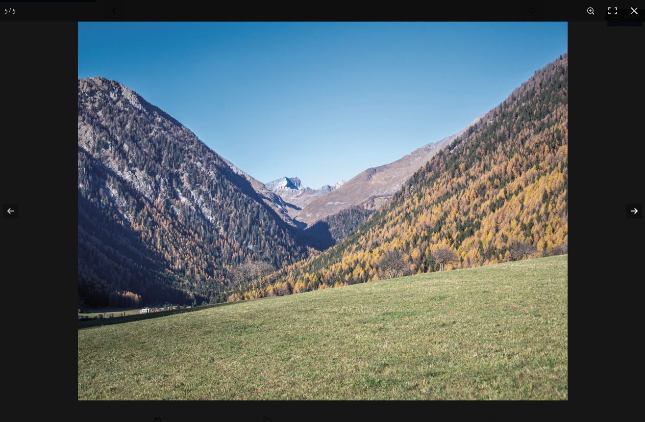
click at [634, 213] on button "button" at bounding box center [628, 210] width 34 height 49
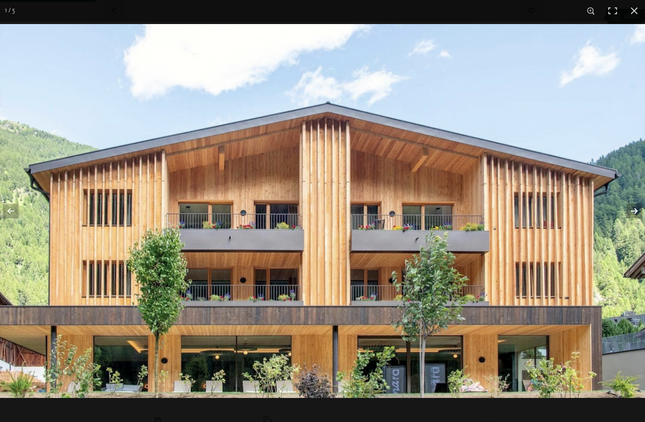
click at [634, 213] on button "button" at bounding box center [628, 210] width 34 height 49
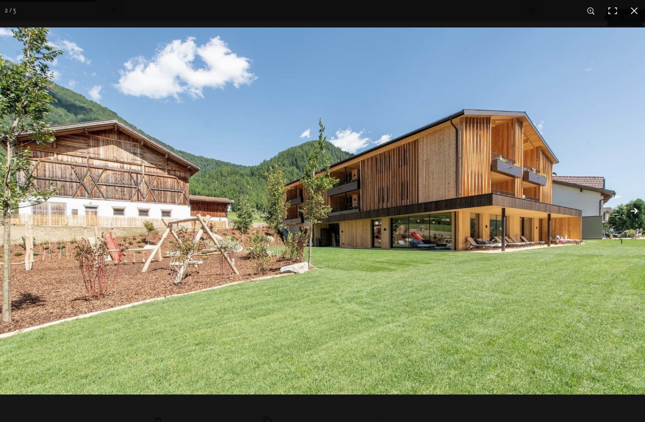
click at [634, 213] on button "button" at bounding box center [628, 210] width 34 height 49
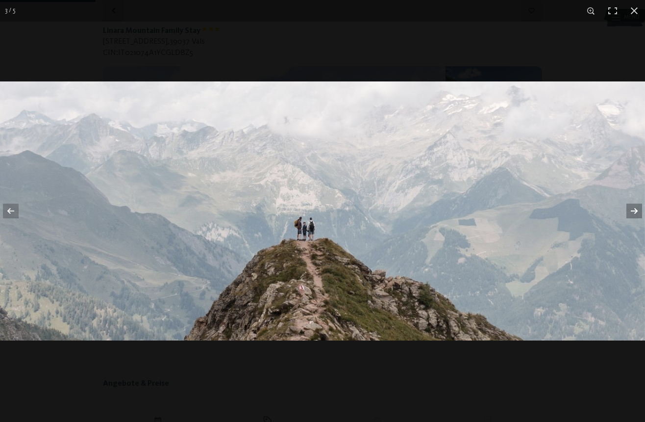
click at [634, 213] on button "button" at bounding box center [628, 210] width 34 height 49
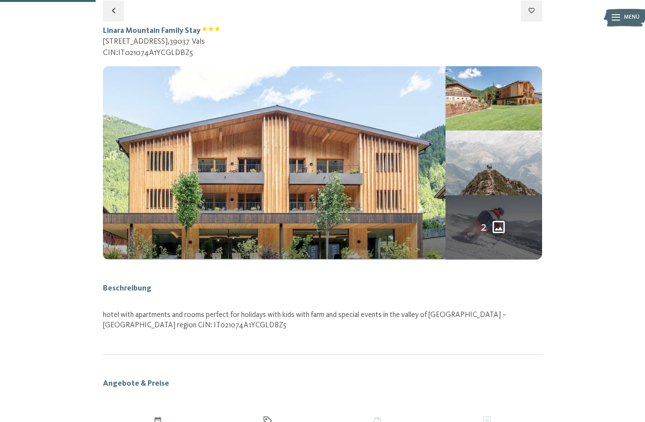
click at [0, 0] on button "button" at bounding box center [0, 0] width 0 height 0
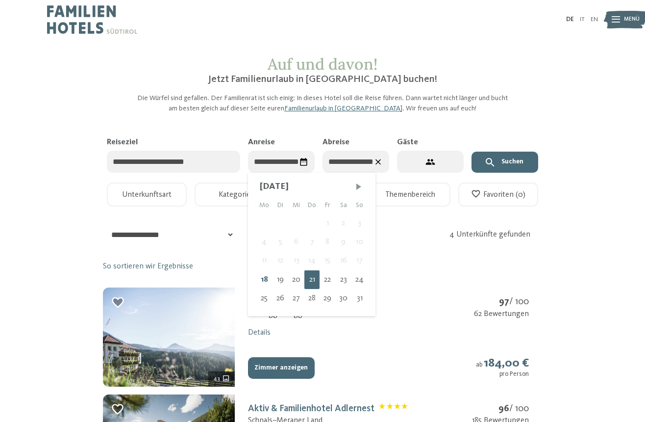
click at [284, 159] on input "**********" at bounding box center [281, 162] width 67 height 22
click at [325, 275] on div "22" at bounding box center [328, 279] width 16 height 19
type input "**********"
click at [314, 295] on div "27" at bounding box center [310, 298] width 16 height 19
type input "**********"
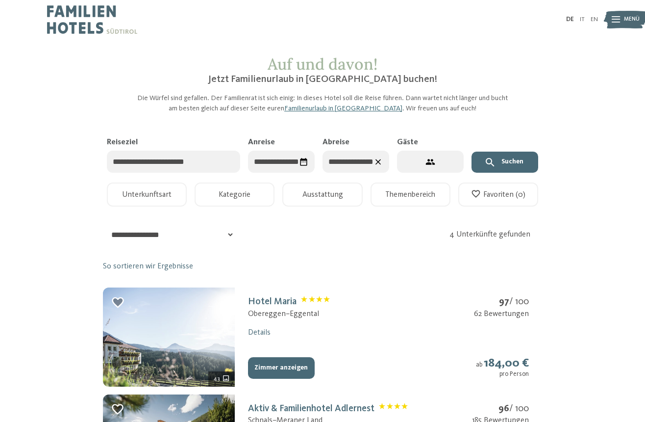
click at [513, 166] on button "Suchen" at bounding box center [505, 163] width 67 height 22
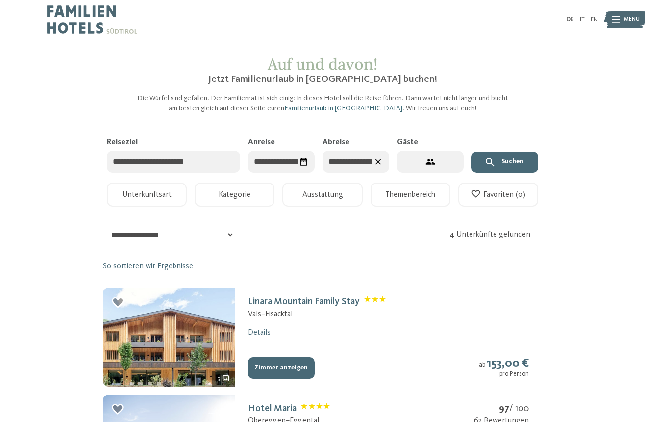
type input "**********"
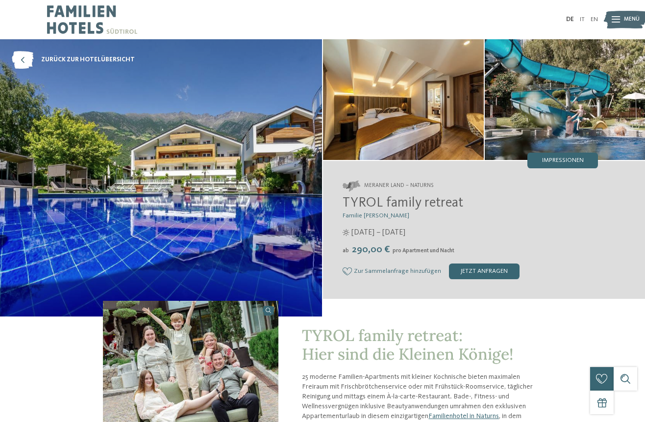
click at [554, 104] on img at bounding box center [565, 99] width 161 height 121
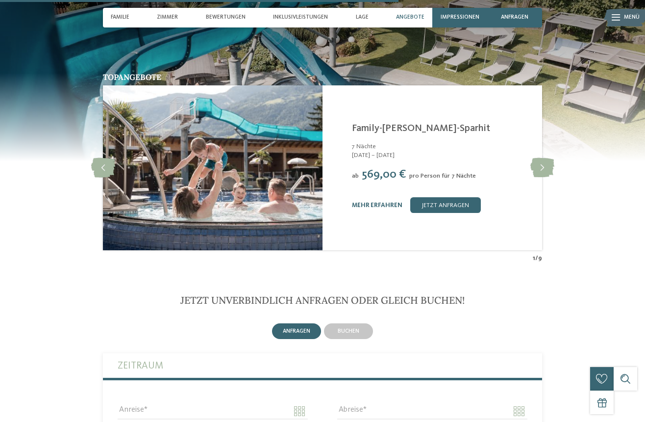
scroll to position [1634, 0]
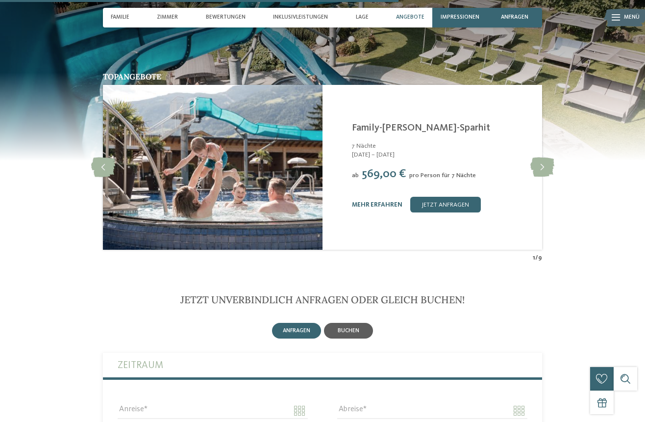
click at [352, 323] on div "buchen" at bounding box center [348, 331] width 49 height 16
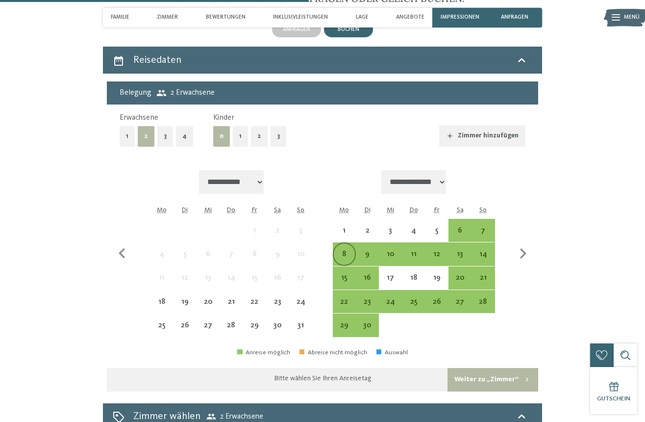
scroll to position [1936, 0]
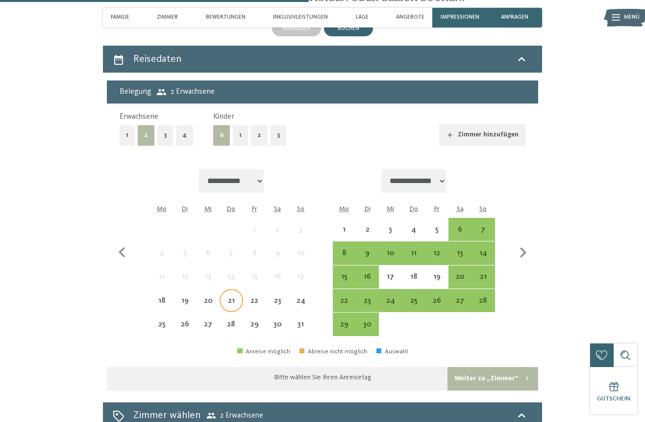
click at [230, 297] on div "21" at bounding box center [231, 307] width 21 height 21
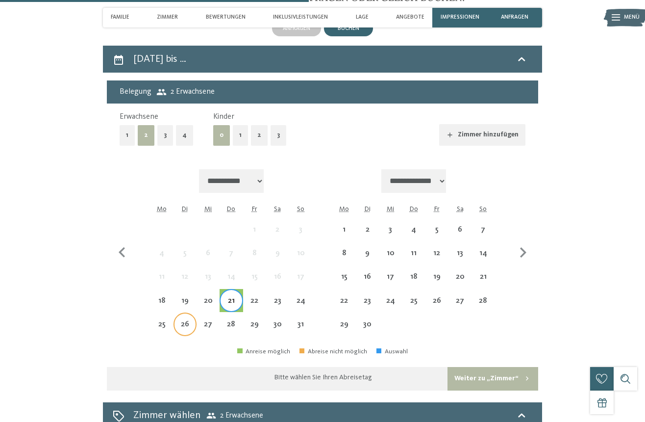
click at [187, 320] on div "26" at bounding box center [185, 330] width 21 height 21
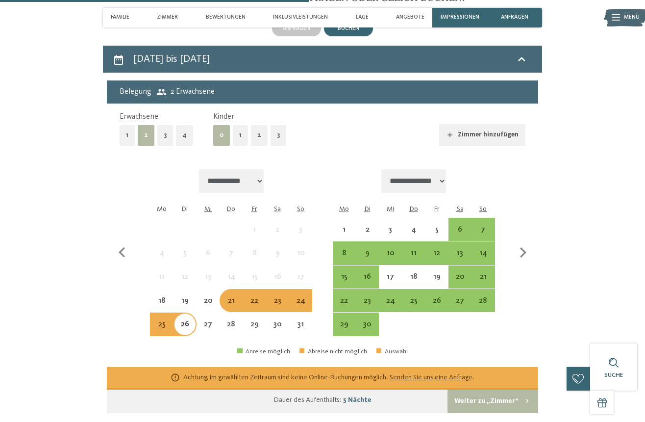
click at [249, 297] on div "22" at bounding box center [254, 307] width 21 height 21
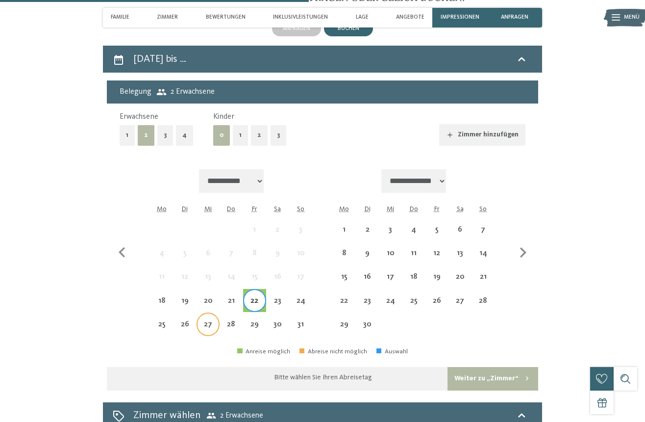
click at [205, 320] on div "27" at bounding box center [208, 330] width 21 height 21
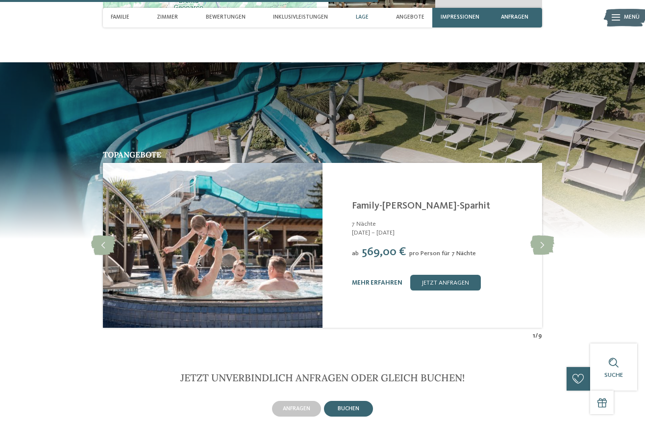
scroll to position [1540, 0]
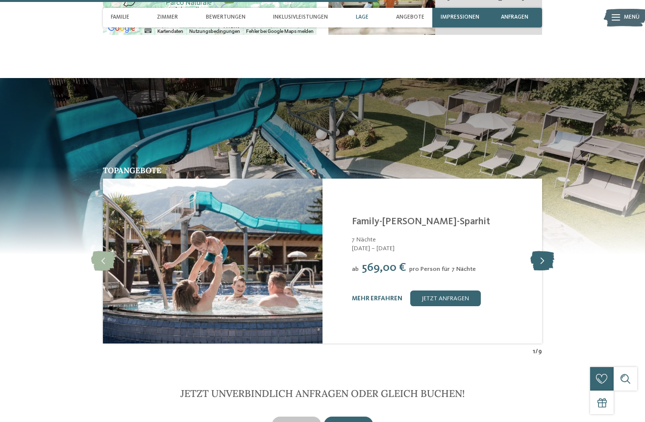
click at [546, 253] on icon at bounding box center [543, 261] width 24 height 20
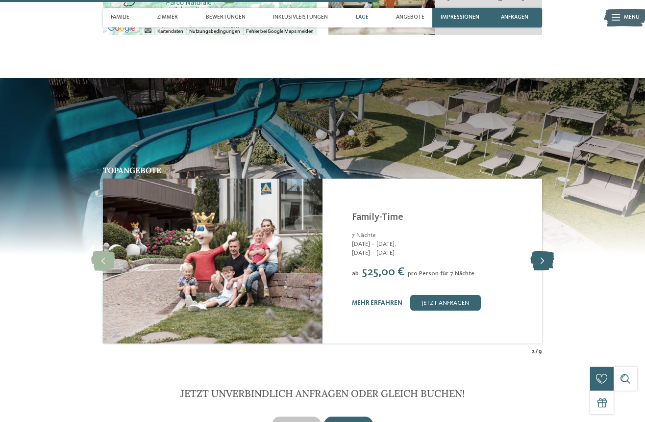
click at [546, 253] on icon at bounding box center [543, 261] width 24 height 20
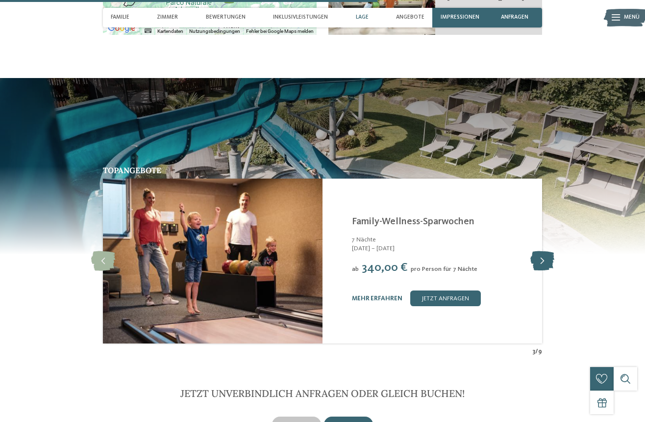
click at [546, 253] on icon at bounding box center [543, 261] width 24 height 20
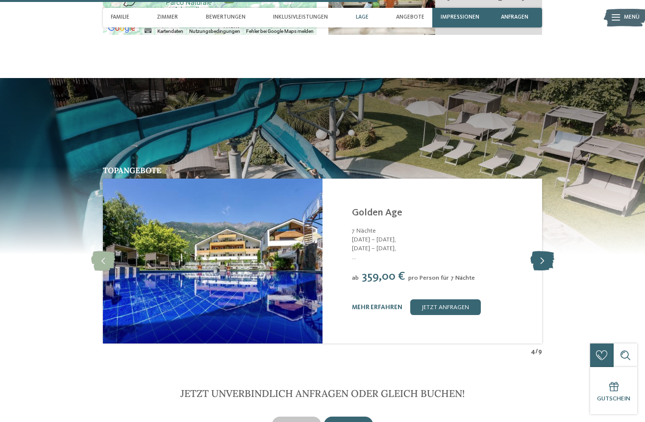
click at [546, 253] on icon at bounding box center [543, 261] width 24 height 20
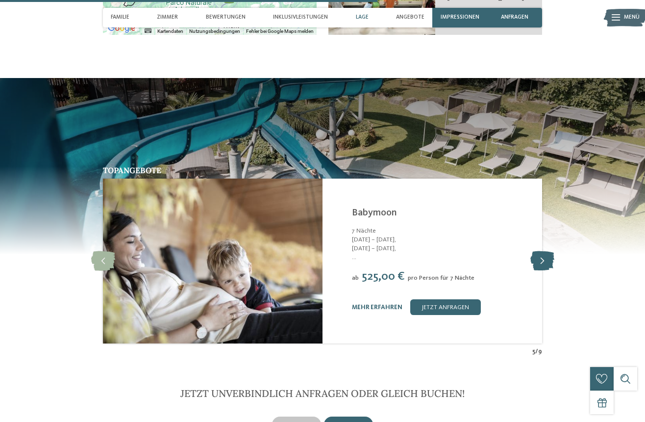
click at [546, 253] on icon at bounding box center [543, 261] width 24 height 20
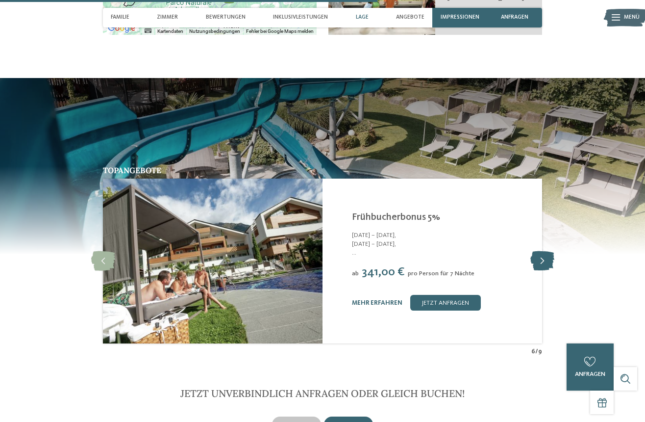
click at [546, 253] on icon at bounding box center [543, 261] width 24 height 20
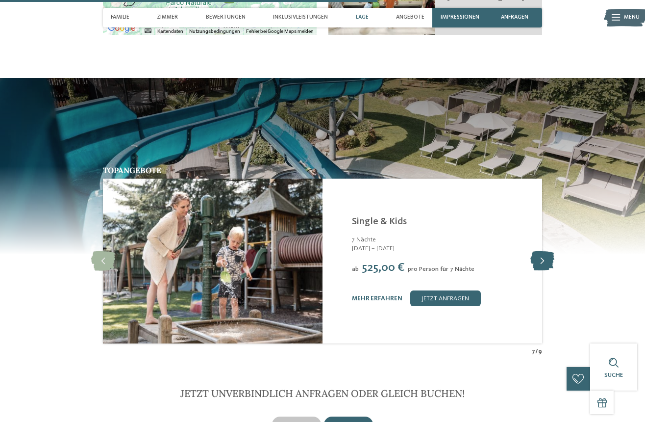
click at [546, 253] on icon at bounding box center [543, 261] width 24 height 20
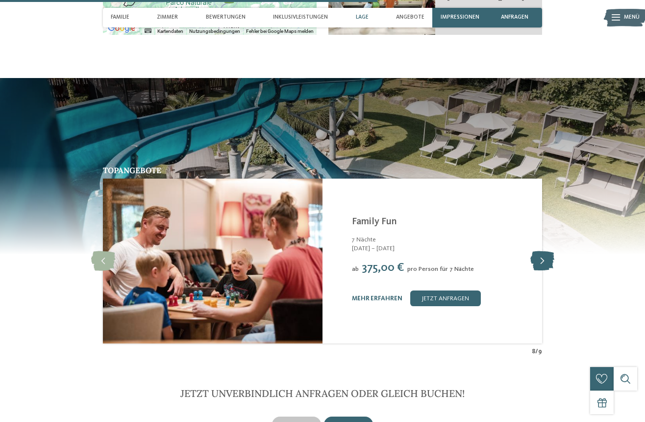
click at [546, 253] on icon at bounding box center [543, 261] width 24 height 20
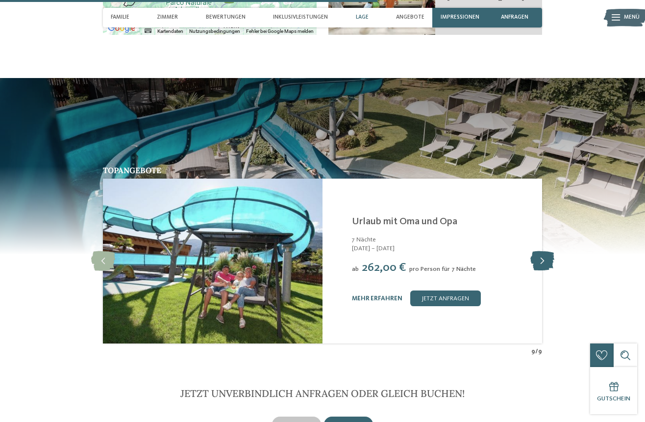
click at [546, 253] on icon at bounding box center [543, 261] width 24 height 20
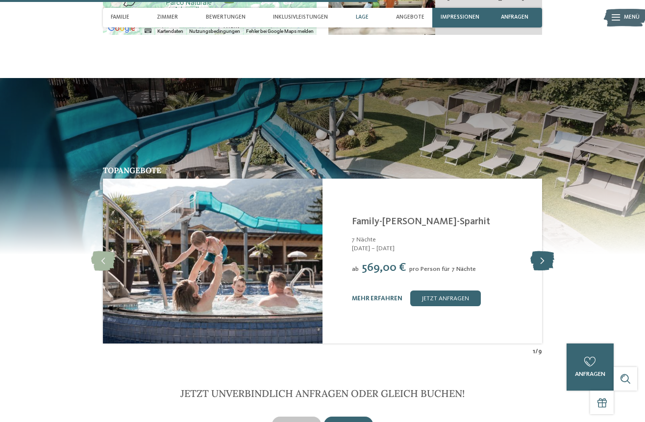
click at [546, 253] on icon at bounding box center [543, 261] width 24 height 20
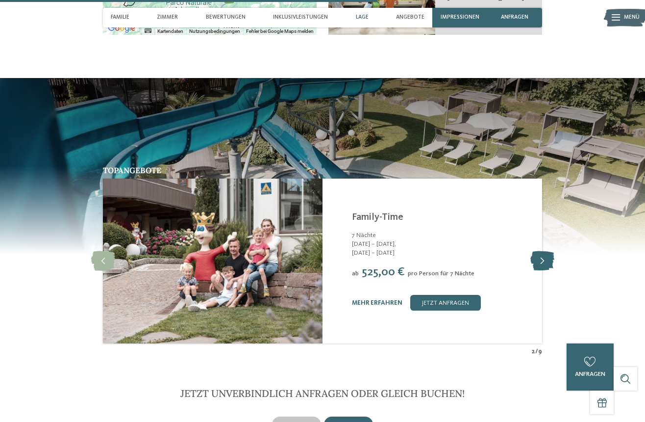
click at [546, 253] on icon at bounding box center [543, 261] width 24 height 20
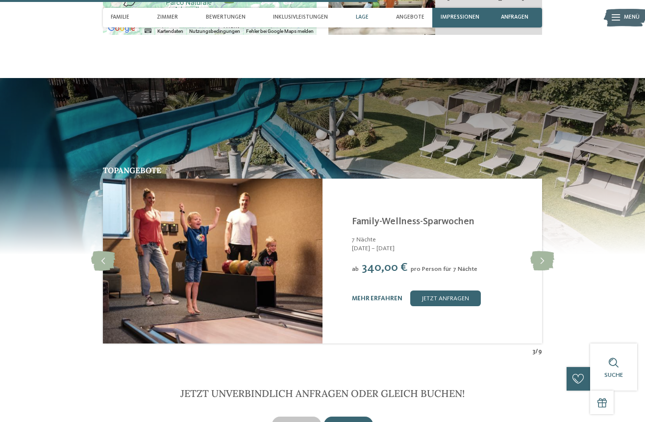
click at [527, 252] on div "TYROL family retreat Naturns - Meraner Land Family-Wellness-Sparwochen 7 Nächte…" at bounding box center [442, 261] width 180 height 91
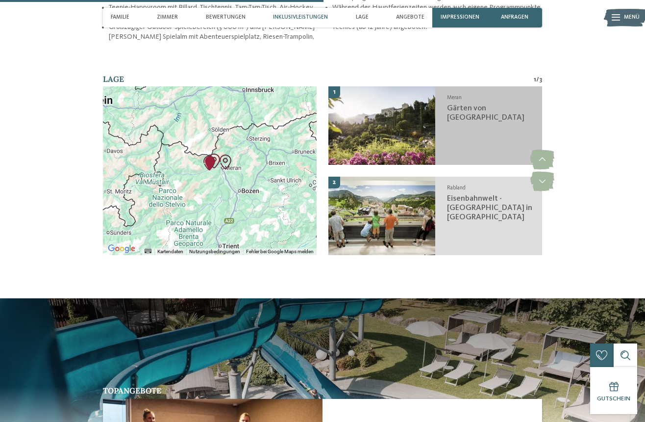
scroll to position [1316, 0]
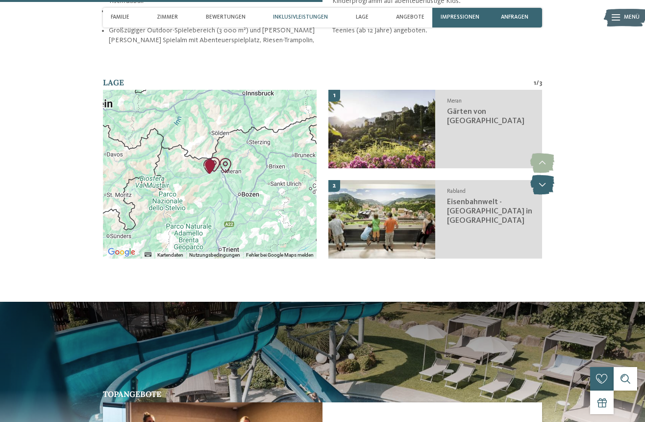
click at [546, 177] on icon at bounding box center [543, 185] width 24 height 20
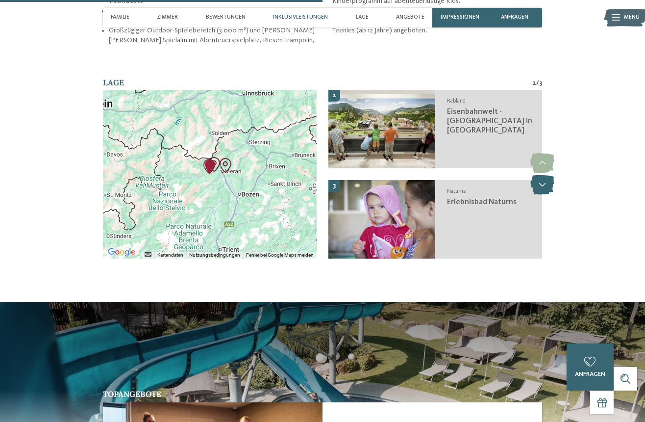
click at [546, 177] on icon at bounding box center [543, 185] width 24 height 20
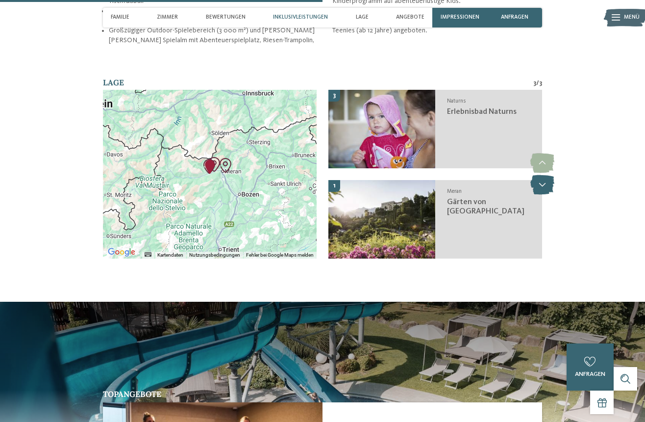
click at [546, 177] on icon at bounding box center [543, 185] width 24 height 20
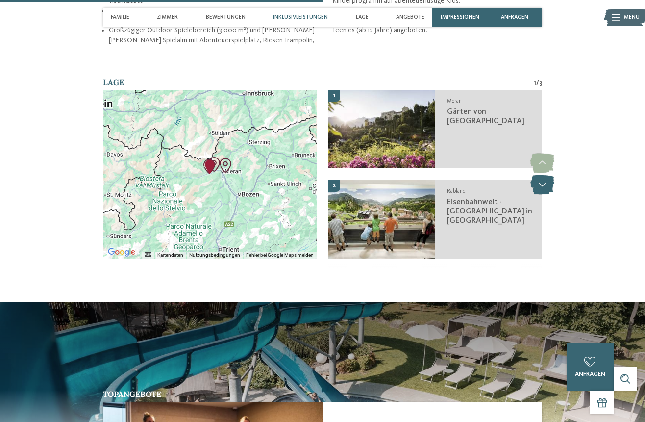
click at [546, 177] on icon at bounding box center [543, 185] width 24 height 20
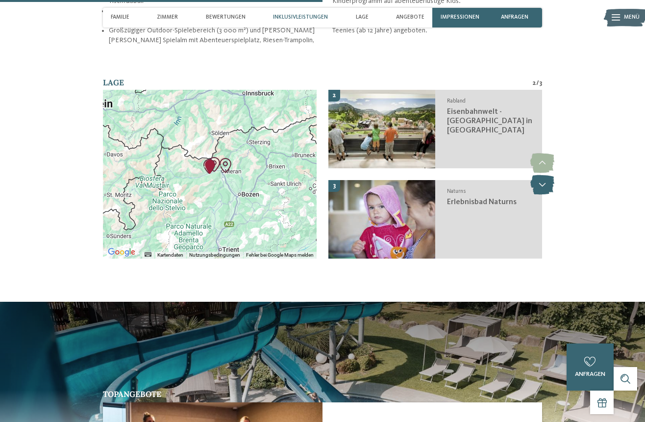
click at [546, 177] on icon at bounding box center [543, 185] width 24 height 20
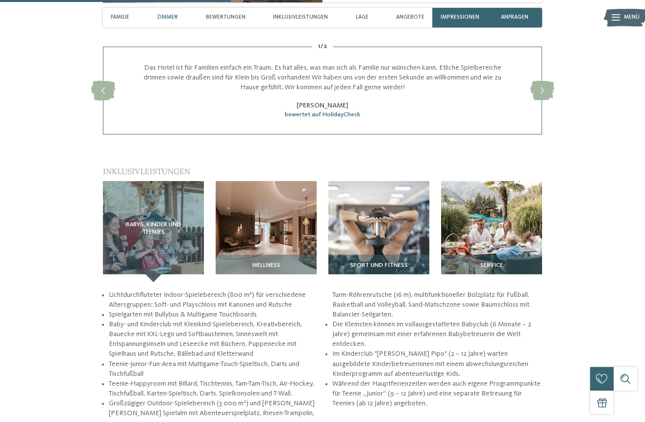
scroll to position [943, 0]
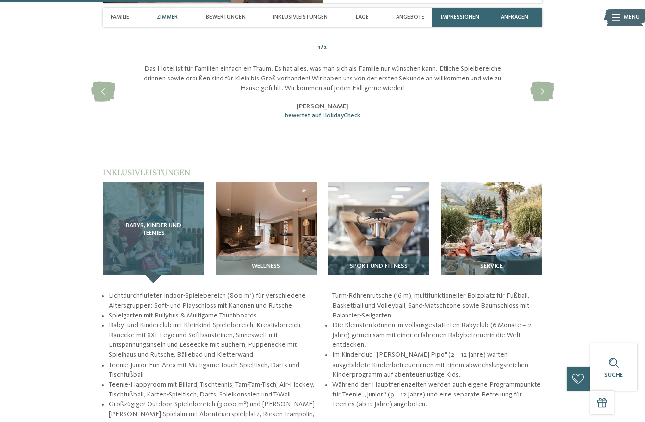
click at [154, 222] on span "Babys, Kinder und Teenies" at bounding box center [154, 229] width 70 height 14
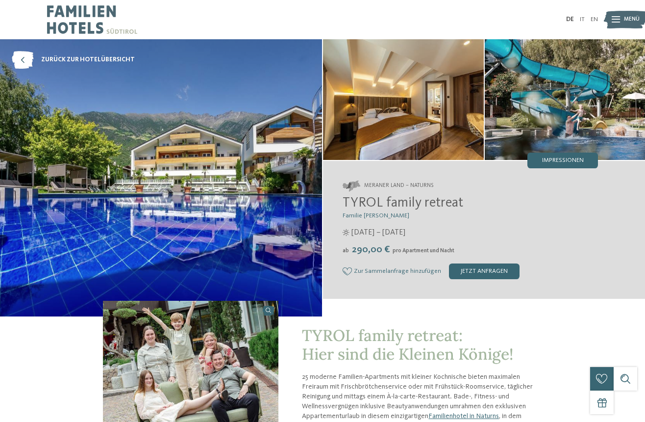
scroll to position [0, 0]
click at [474, 268] on div "jetzt anfragen" at bounding box center [484, 271] width 71 height 16
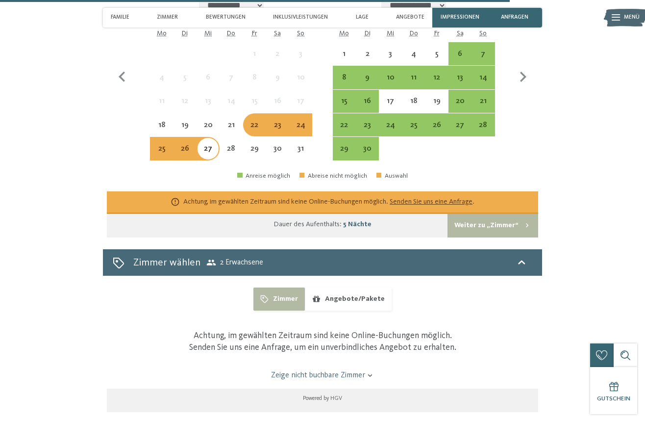
scroll to position [2077, 0]
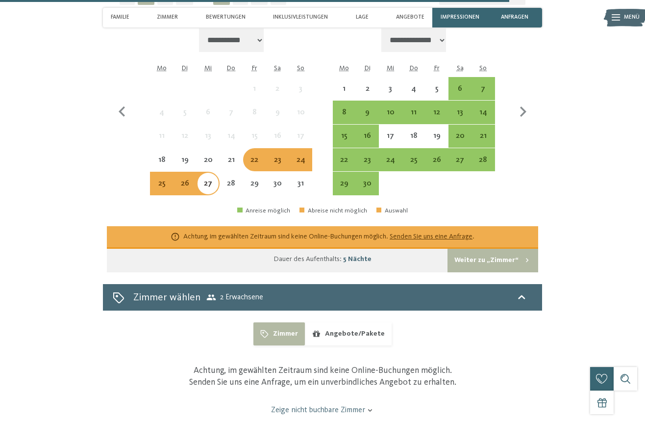
click at [442, 233] on link "Senden Sie uns eine Anfrage" at bounding box center [431, 236] width 83 height 7
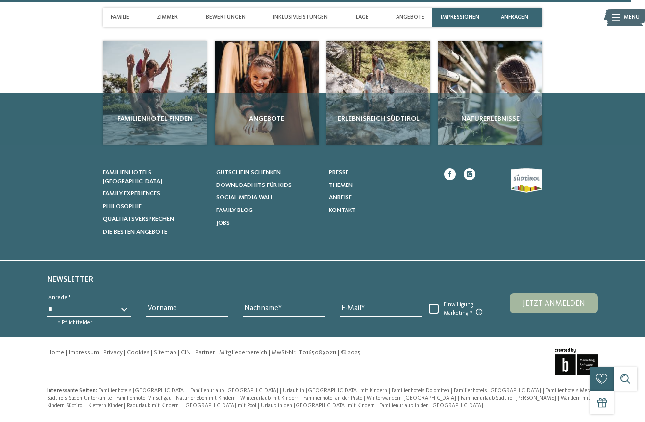
scroll to position [1977, 0]
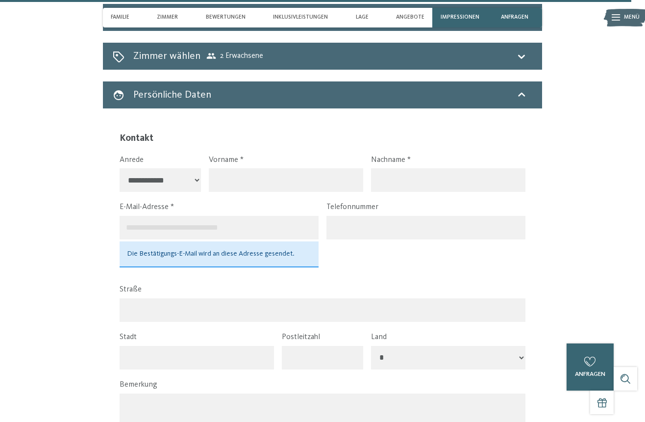
click at [204, 176] on fieldset "**********" at bounding box center [323, 298] width 406 height 332
select select "*"
type input "******"
type input "*******"
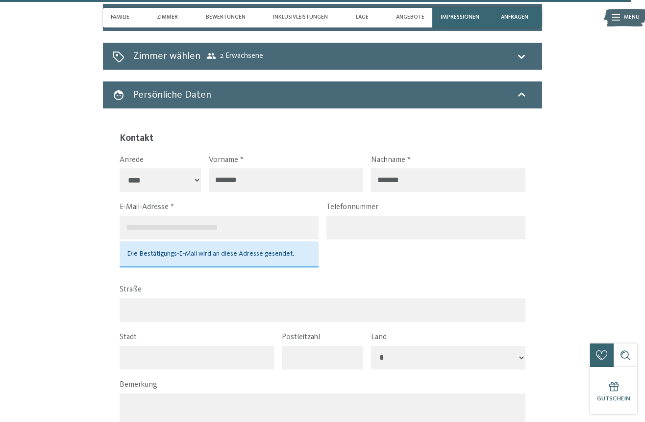
type input "**********"
type input "*"
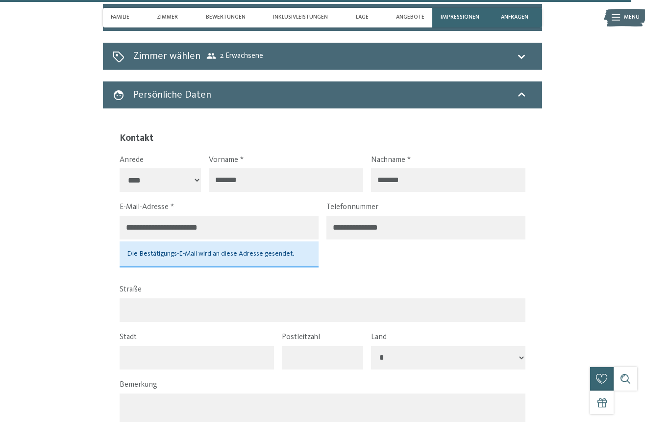
type input "**********"
type input "*"
type input "**********"
type input "********"
type input "*****"
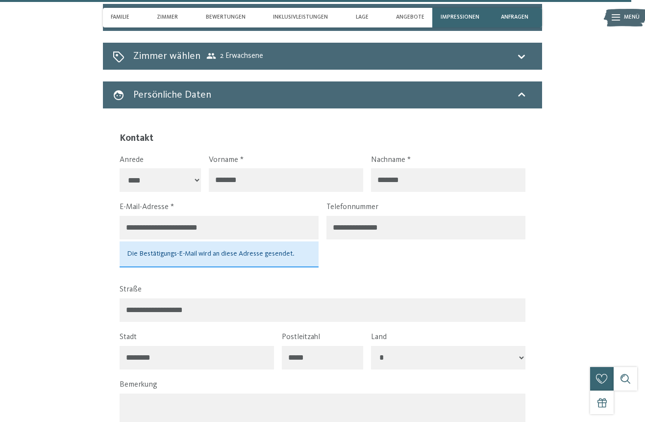
select select "***"
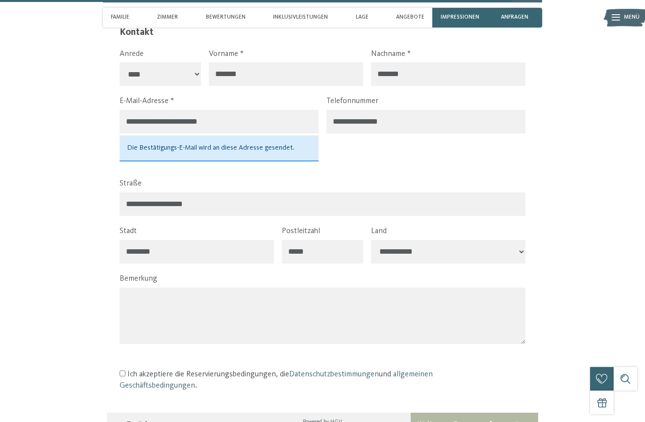
scroll to position [2095, 0]
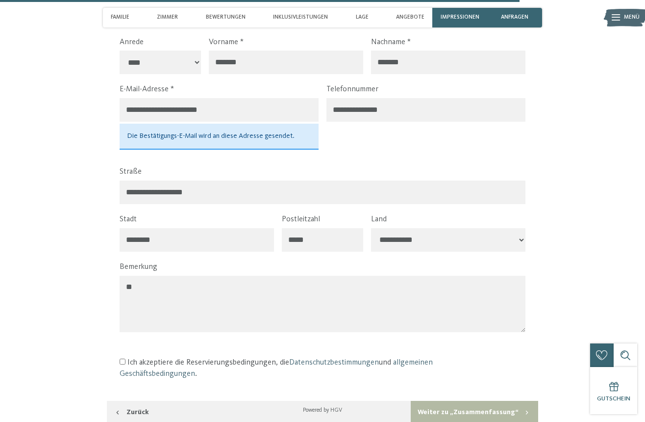
type textarea "*"
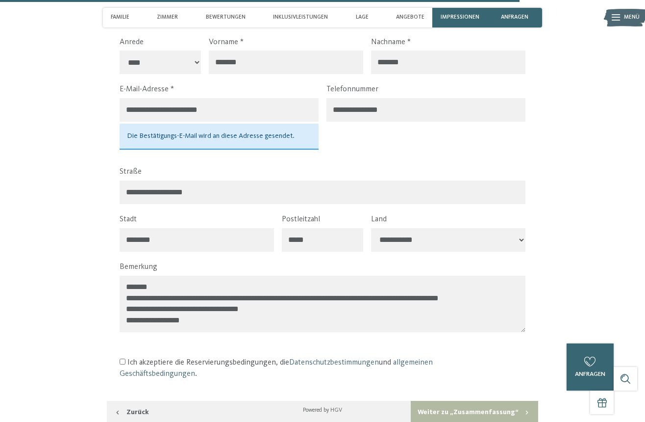
scroll to position [3, 0]
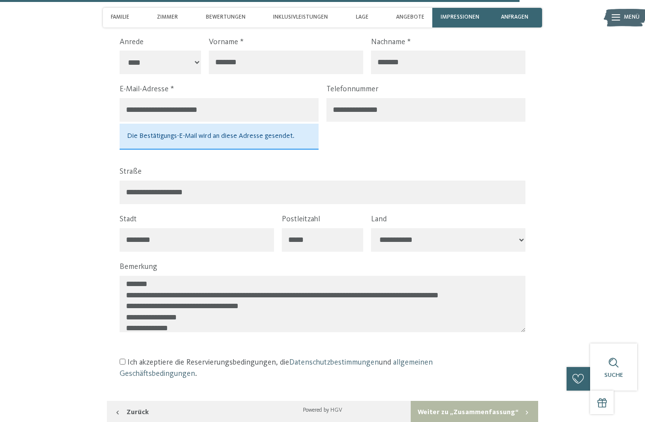
type textarea "**********"
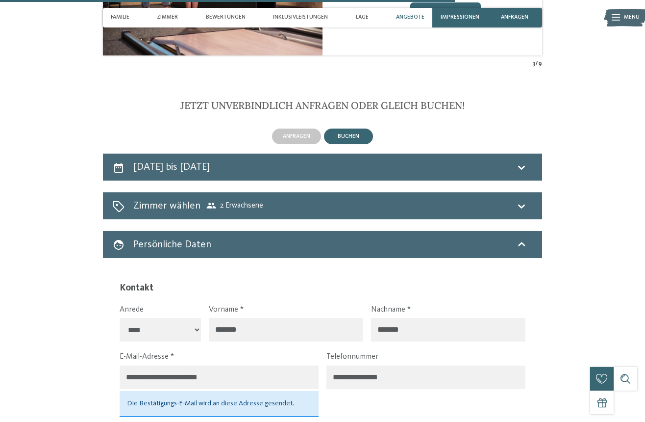
scroll to position [1826, 0]
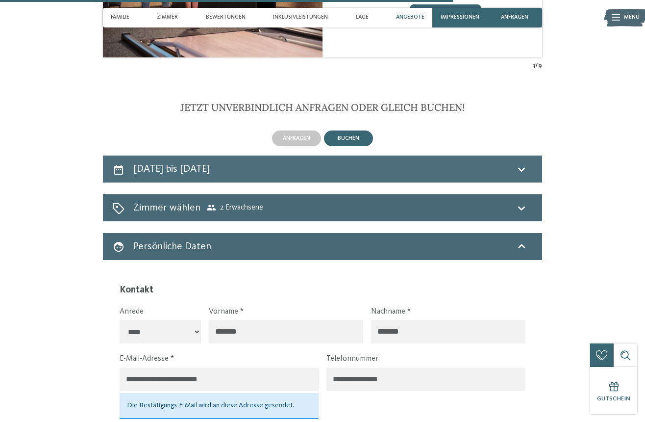
click at [322, 173] on div "[DATE] bis [DATE]" at bounding box center [322, 168] width 439 height 27
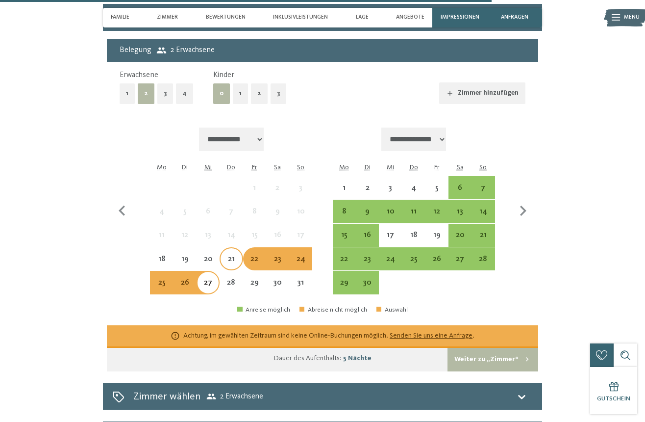
click at [236, 255] on div "21" at bounding box center [231, 265] width 21 height 21
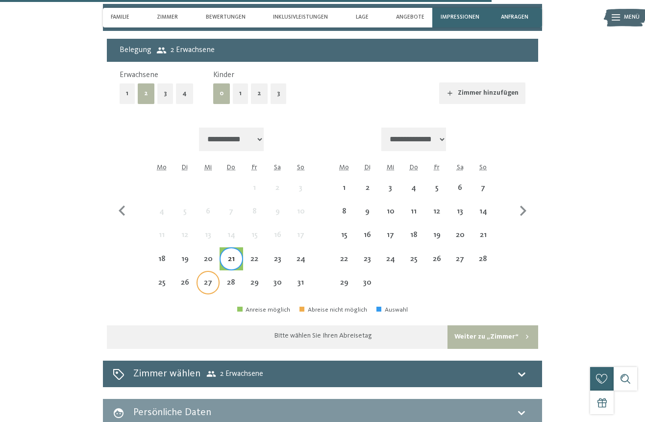
click at [209, 279] on div "27" at bounding box center [208, 289] width 21 height 21
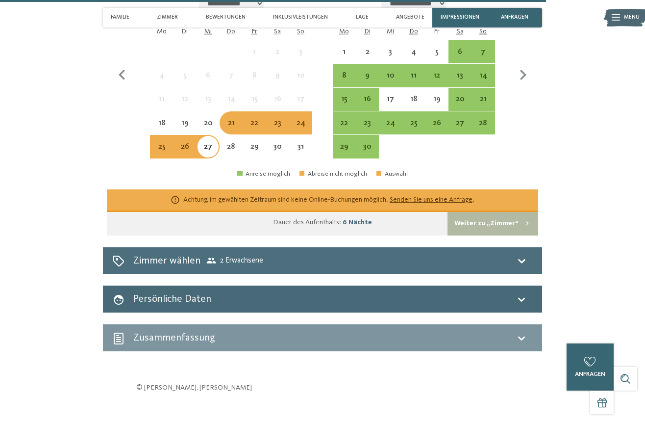
click at [298, 254] on div "Zimmer wählen 2 Erwachsene" at bounding box center [323, 261] width 420 height 14
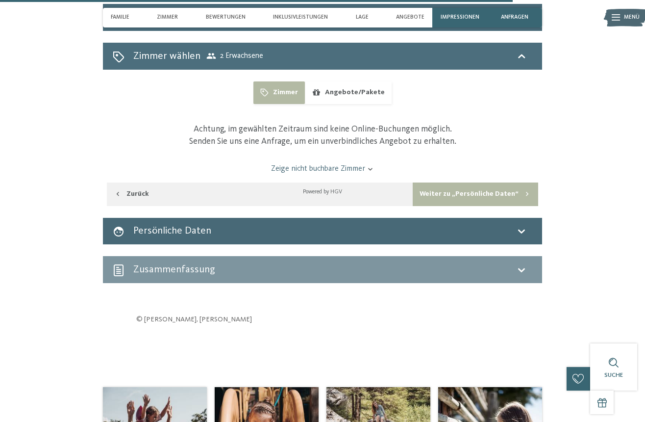
click at [356, 50] on div "Zimmer wählen 2 Erwachsene" at bounding box center [323, 56] width 420 height 14
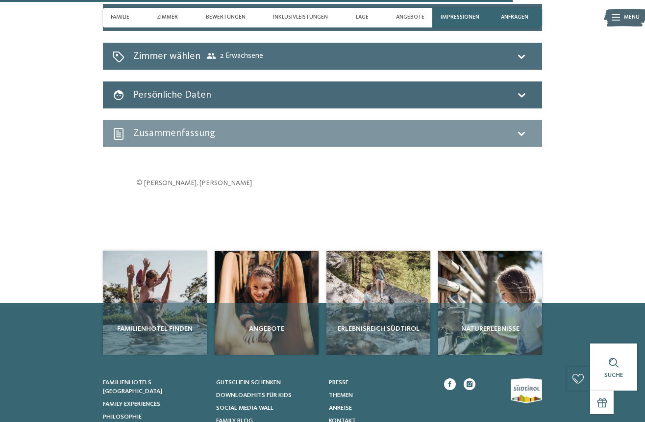
click at [356, 50] on div "Zimmer wählen 2 Erwachsene" at bounding box center [323, 56] width 420 height 14
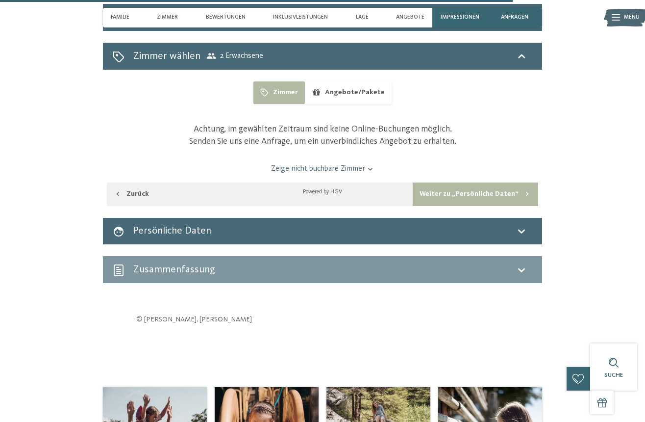
click at [285, 89] on button "Zimmer" at bounding box center [279, 92] width 51 height 23
click at [356, 84] on button "Angebote/Pakete" at bounding box center [348, 92] width 87 height 23
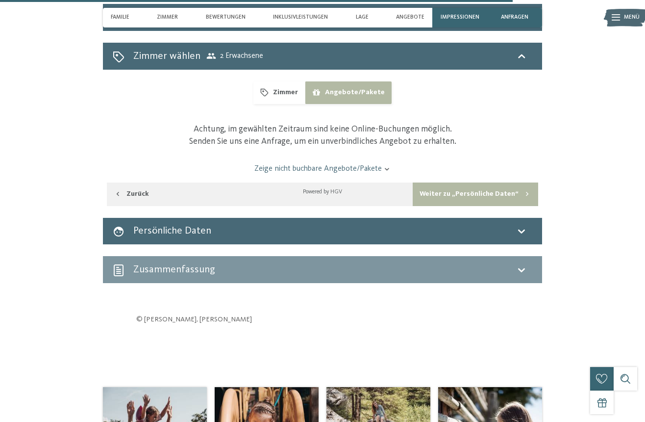
click at [289, 90] on button "Zimmer" at bounding box center [279, 92] width 51 height 23
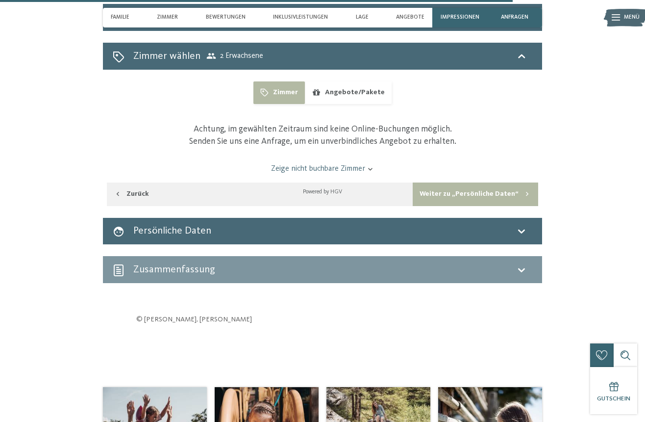
click at [367, 165] on icon at bounding box center [370, 168] width 7 height 7
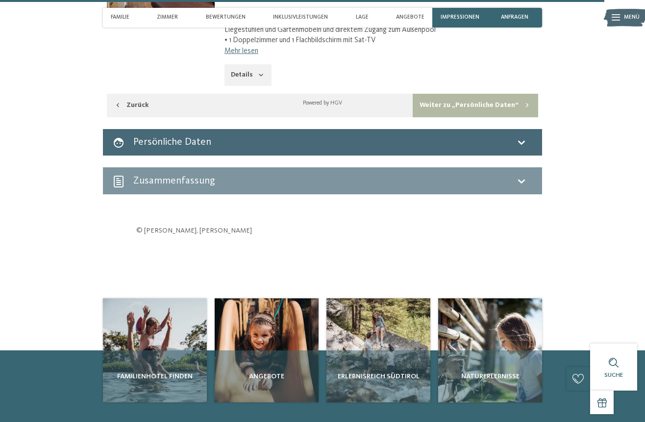
scroll to position [3597, 0]
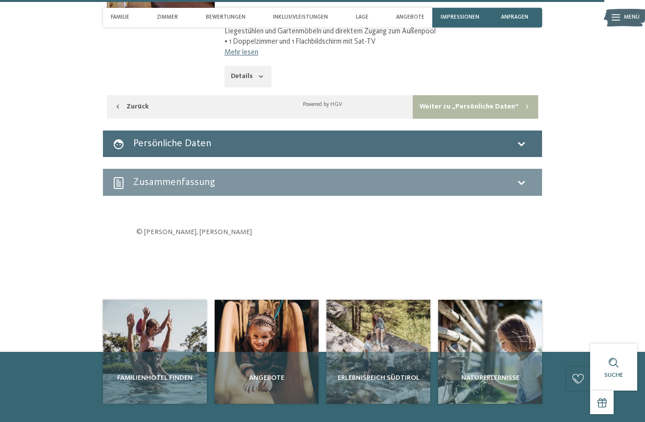
click at [374, 130] on div "Persönliche Daten" at bounding box center [322, 143] width 439 height 27
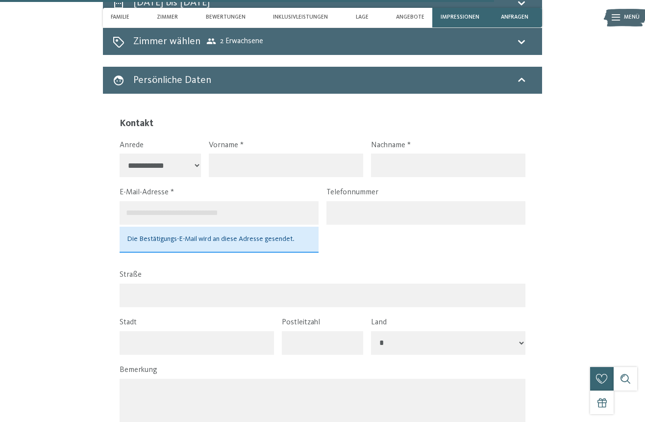
scroll to position [1995, 0]
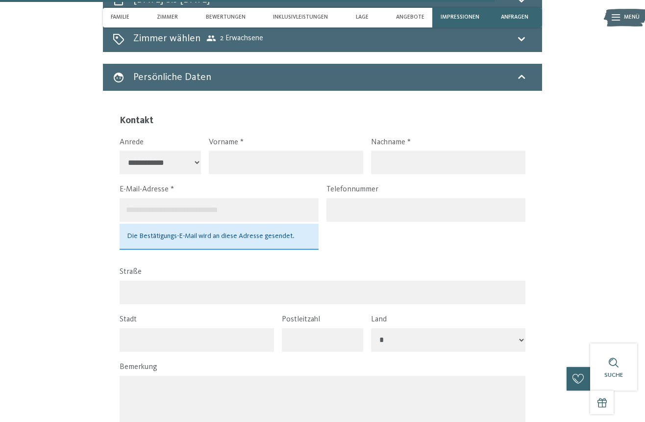
select select "*"
type input "******"
type input "*******"
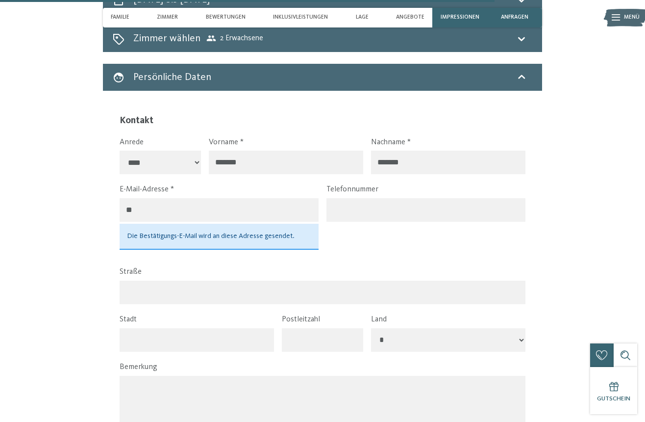
type input "***"
type input "**********"
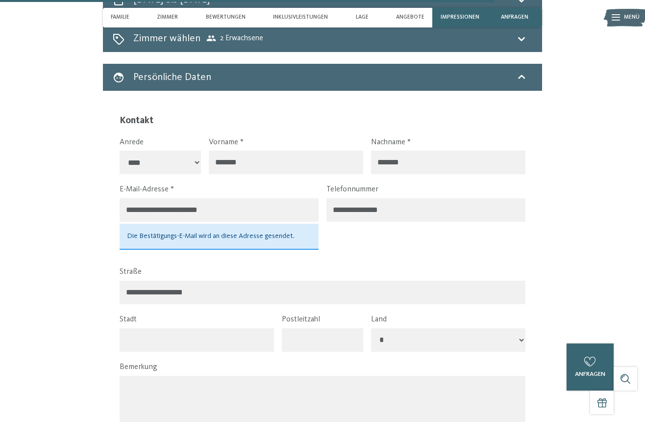
type input "**********"
type input "*"
type input "********"
type input "******"
select select "***"
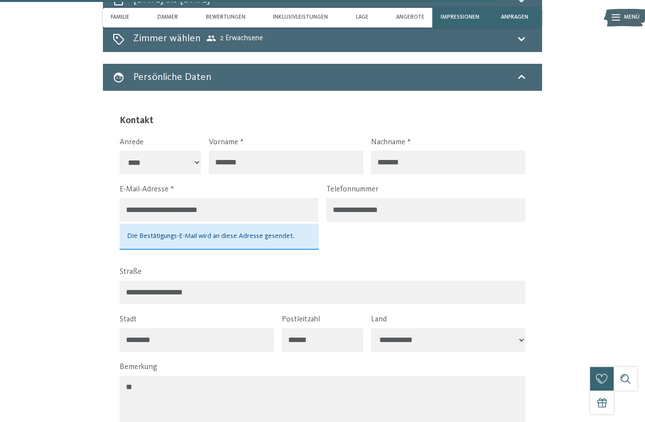
type textarea "*"
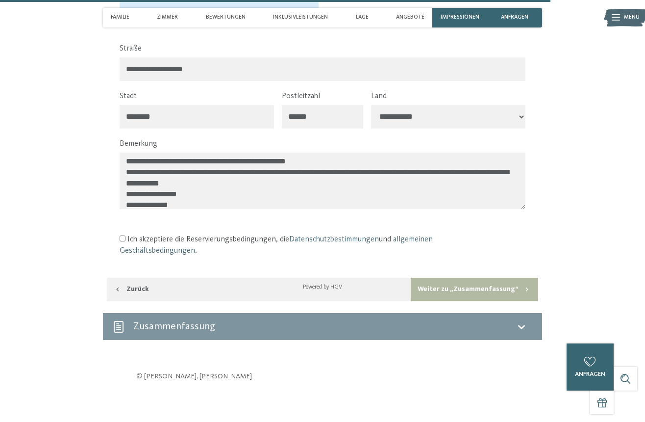
scroll to position [2219, 0]
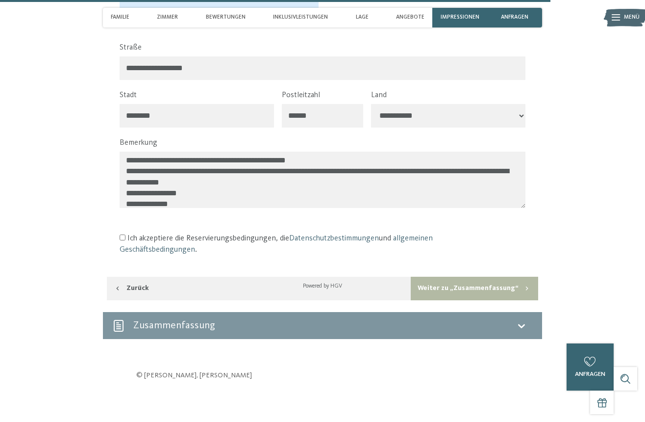
type textarea "**********"
click at [126, 232] on label "Ich akzeptiere die Reservierungsbedingungen, die Datenschutzbestimmungen und al…" at bounding box center [315, 244] width 390 height 30
click at [453, 277] on button "Weiter zu „Zusammen­fassung“" at bounding box center [475, 289] width 128 height 24
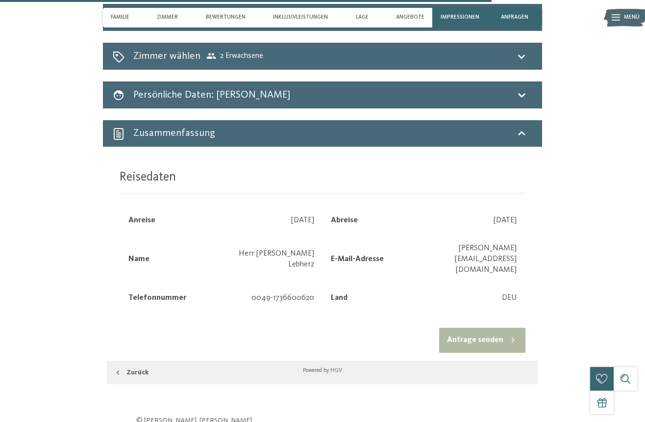
click at [484, 328] on button "Anfrage senden" at bounding box center [482, 340] width 86 height 25
